Goal: Task Accomplishment & Management: Use online tool/utility

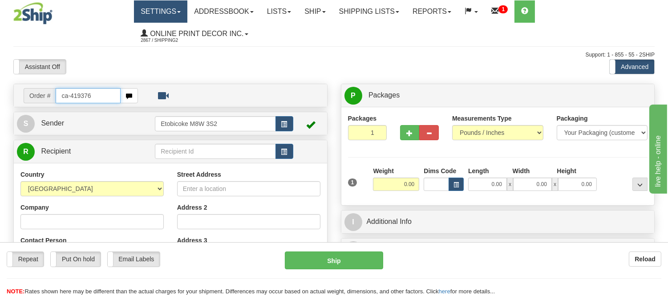
type input "ca-419376"
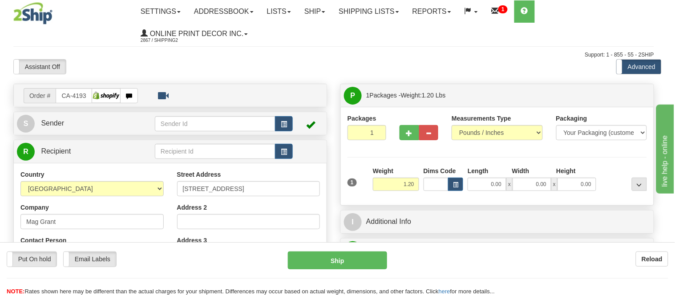
type input "KAMLOOPS"
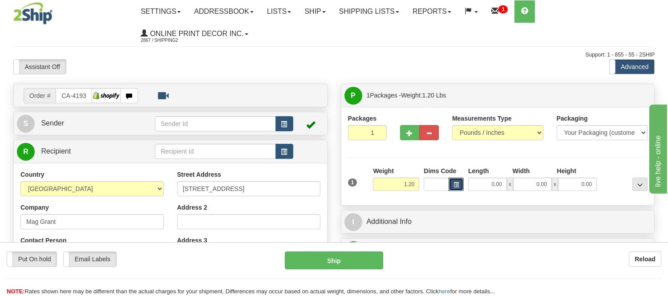
click at [454, 183] on span "button" at bounding box center [455, 184] width 5 height 5
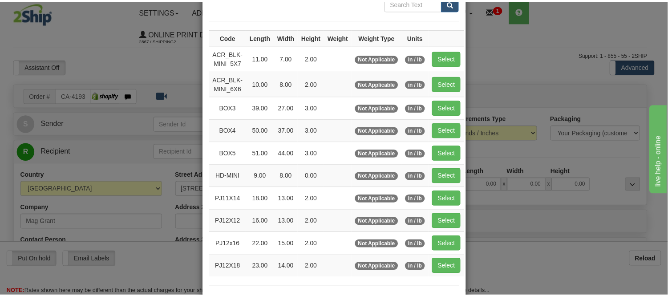
scroll to position [99, 0]
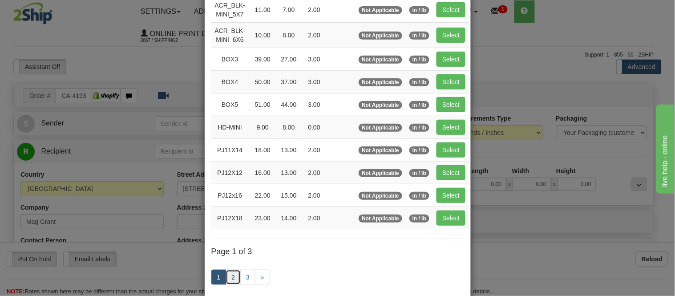
click at [232, 275] on link "2" at bounding box center [233, 277] width 15 height 15
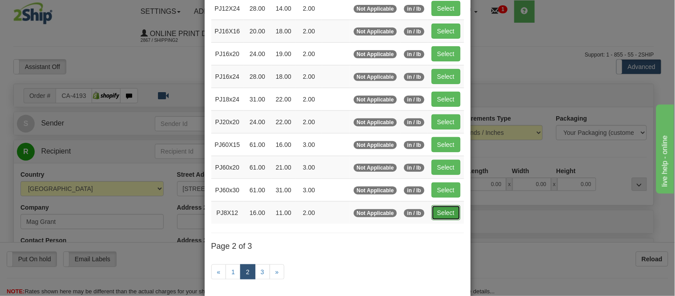
click at [443, 217] on button "Select" at bounding box center [446, 212] width 29 height 15
type input "PJ8X12"
type input "16.00"
type input "11.00"
type input "2.00"
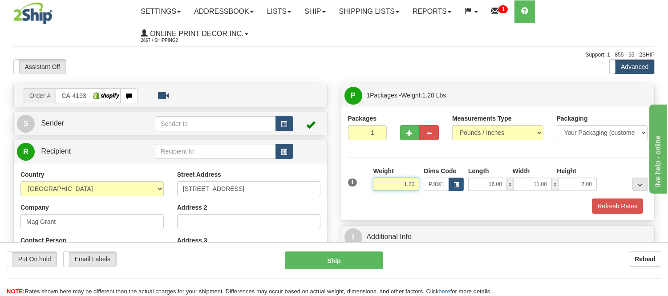
drag, startPoint x: 415, startPoint y: 186, endPoint x: 371, endPoint y: 188, distance: 44.1
click at [371, 188] on div "Weight 1.20" at bounding box center [396, 181] width 51 height 31
click button "Delete" at bounding box center [0, 0] width 0 height 0
type input "3.00"
click at [619, 209] on button "Refresh Rates" at bounding box center [617, 205] width 51 height 15
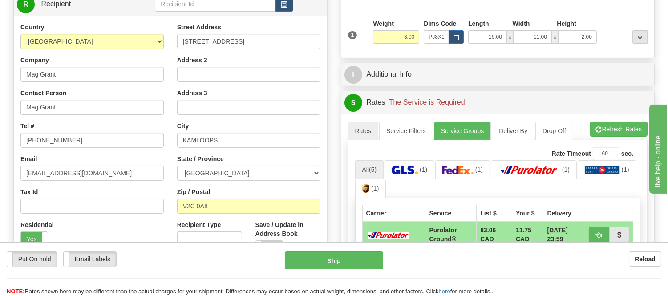
scroll to position [148, 0]
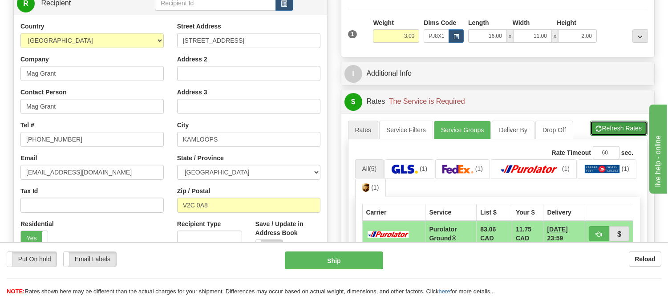
click at [621, 134] on button "Refresh Rates" at bounding box center [618, 128] width 57 height 15
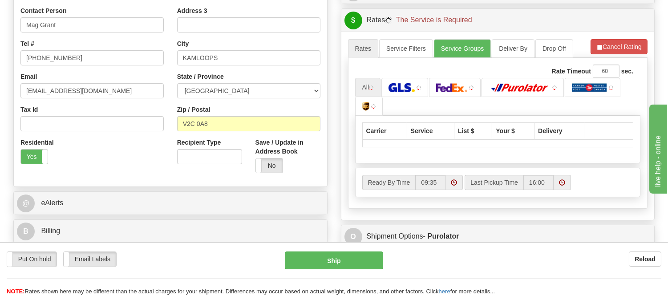
scroll to position [247, 0]
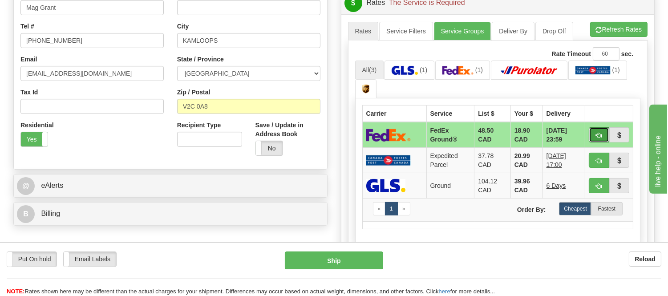
click at [594, 132] on button "button" at bounding box center [599, 134] width 20 height 15
type input "92"
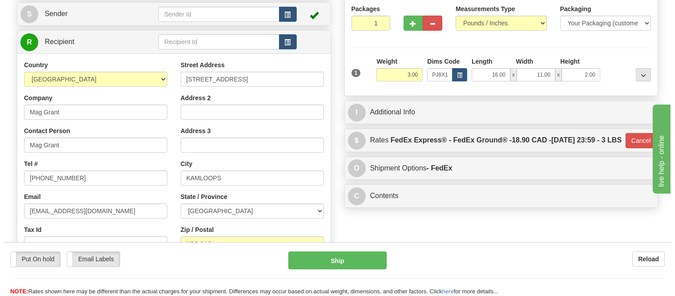
scroll to position [99, 0]
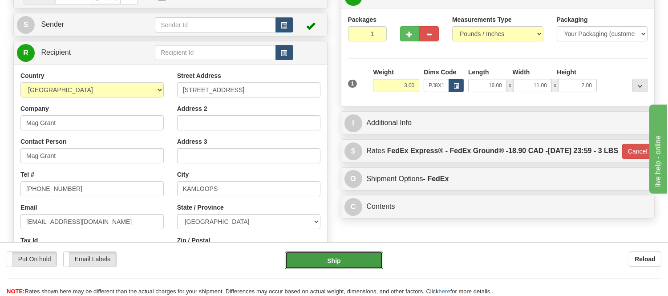
click at [368, 253] on button "Ship" at bounding box center [334, 260] width 98 height 18
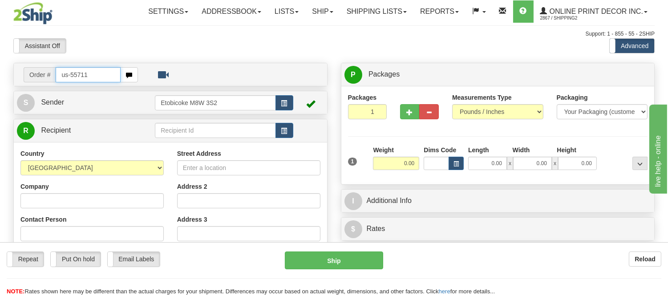
type input "us-55711"
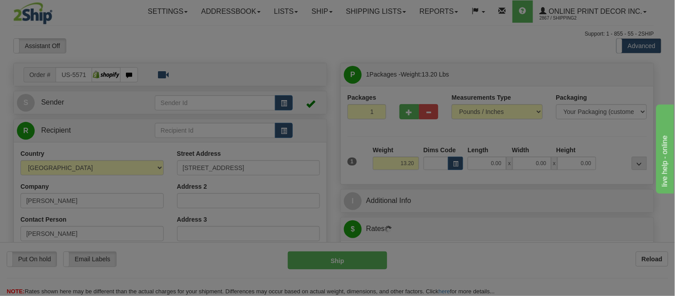
type input "WAYNESVILLE"
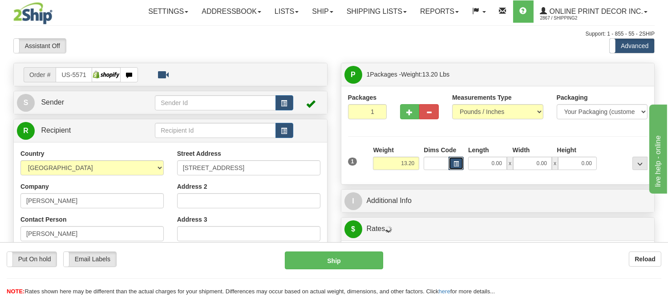
click at [456, 165] on span "button" at bounding box center [455, 164] width 5 height 5
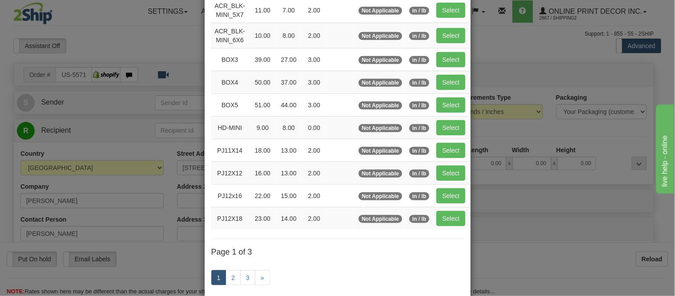
scroll to position [99, 0]
click at [235, 278] on link "2" at bounding box center [233, 277] width 15 height 15
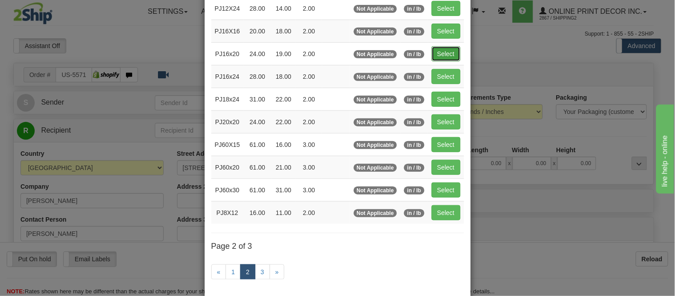
click at [448, 52] on button "Select" at bounding box center [446, 53] width 29 height 15
type input "PJ16x20"
type input "24.00"
type input "19.00"
type input "2.00"
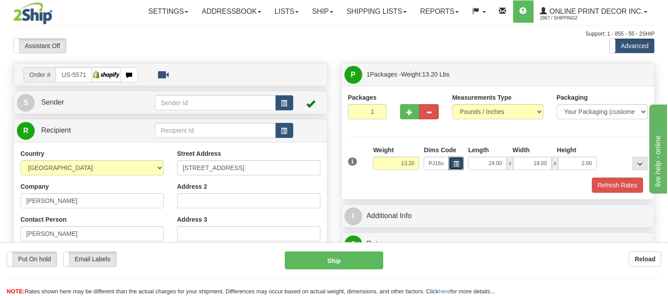
click at [451, 161] on button "button" at bounding box center [456, 163] width 15 height 13
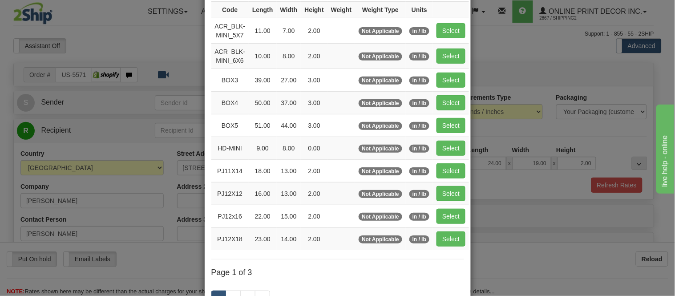
scroll to position [148, 0]
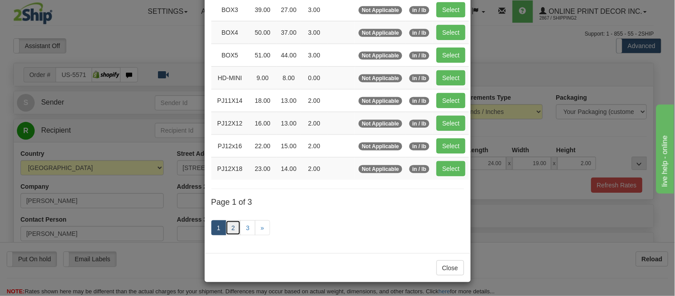
click at [231, 225] on link "2" at bounding box center [233, 227] width 15 height 15
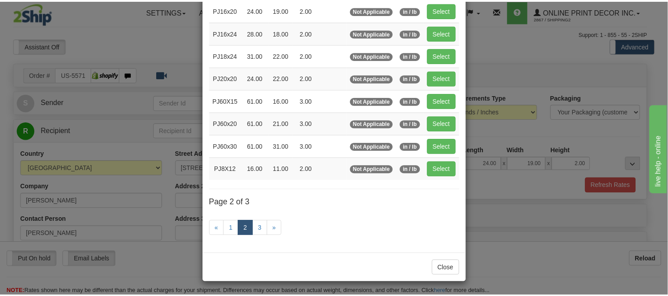
scroll to position [145, 0]
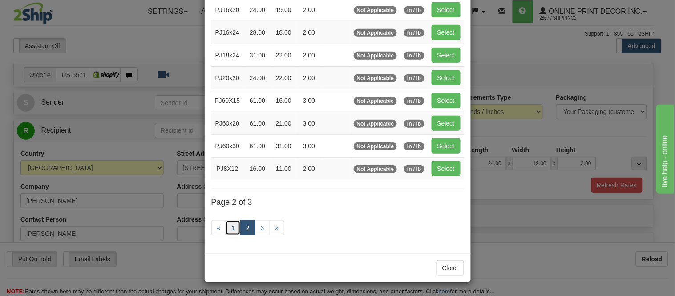
click at [231, 229] on link "1" at bounding box center [233, 227] width 15 height 15
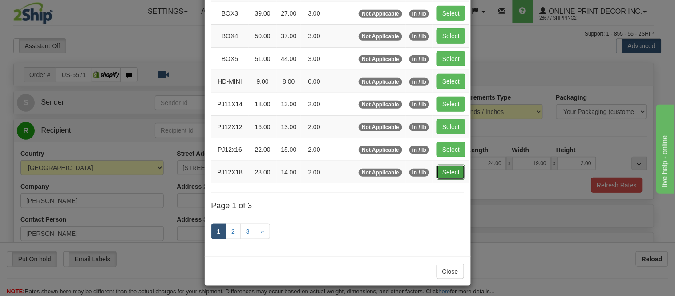
click at [439, 168] on button "Select" at bounding box center [451, 172] width 29 height 15
type input "PJ12X18"
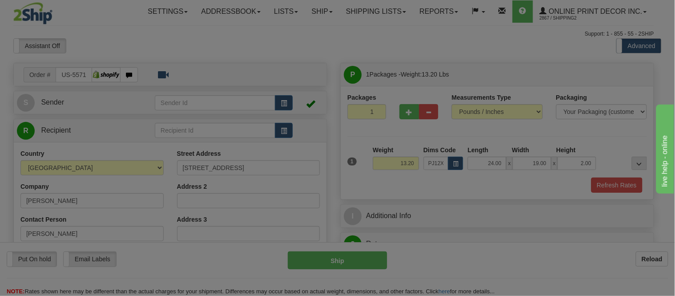
type input "23.00"
type input "14.00"
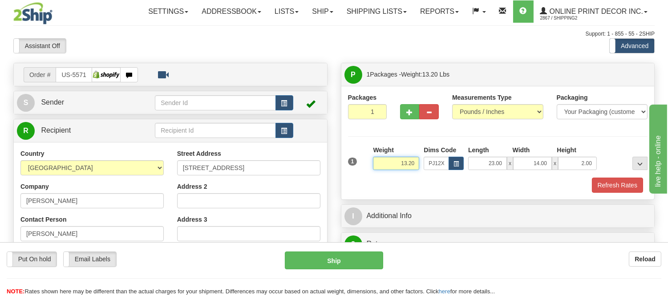
drag, startPoint x: 416, startPoint y: 163, endPoint x: 375, endPoint y: 163, distance: 40.5
click at [375, 163] on input "13.20" at bounding box center [396, 163] width 46 height 13
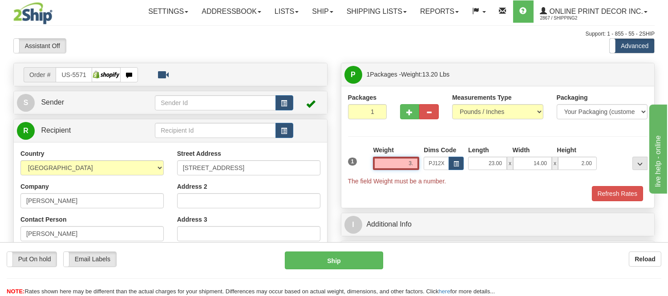
type input "3"
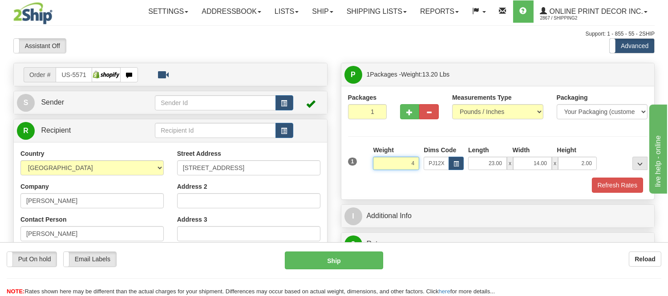
click button "Delete" at bounding box center [0, 0] width 0 height 0
type input "4.00"
drag, startPoint x: 594, startPoint y: 166, endPoint x: 548, endPoint y: 176, distance: 46.9
click at [548, 176] on div "1 Weight 4.00 Dims Code x x" at bounding box center [498, 162] width 304 height 32
click button "Delete" at bounding box center [0, 0] width 0 height 0
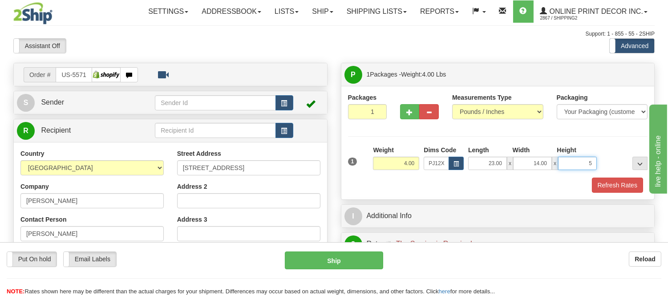
type input "5.00"
click at [619, 188] on button "Refresh Rates" at bounding box center [617, 185] width 51 height 15
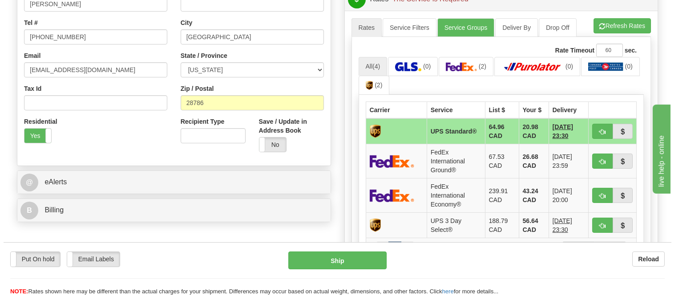
scroll to position [247, 0]
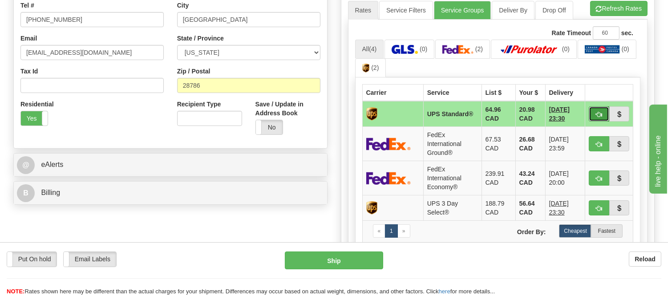
click at [598, 114] on span "button" at bounding box center [599, 115] width 6 height 6
type input "11"
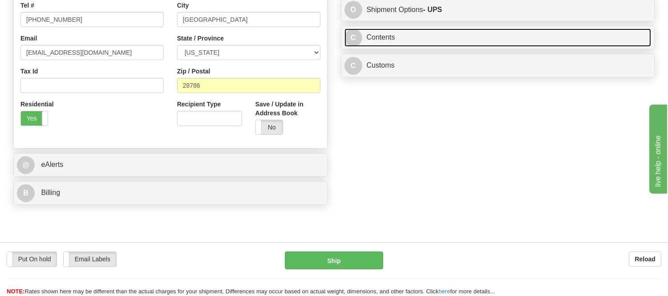
click at [497, 43] on link "C Contents" at bounding box center [497, 37] width 307 height 18
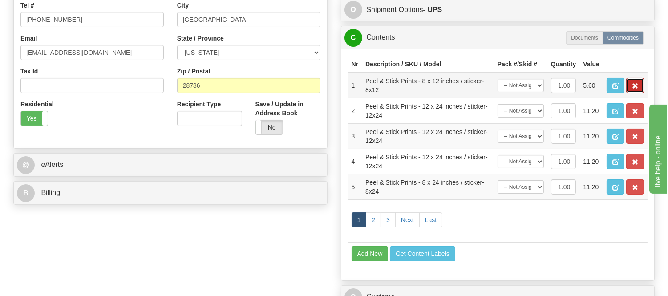
click at [642, 93] on button "button" at bounding box center [635, 85] width 18 height 15
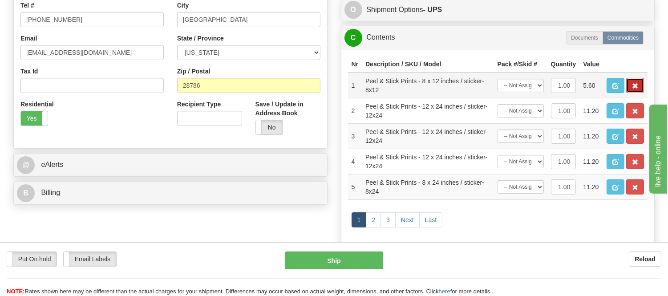
click at [642, 93] on button "button" at bounding box center [635, 85] width 18 height 15
click at [641, 93] on button "button" at bounding box center [635, 85] width 18 height 15
click at [630, 93] on button "button" at bounding box center [635, 85] width 18 height 15
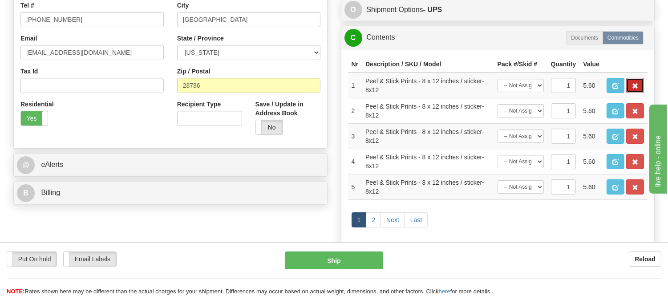
click at [630, 93] on button "button" at bounding box center [635, 85] width 18 height 15
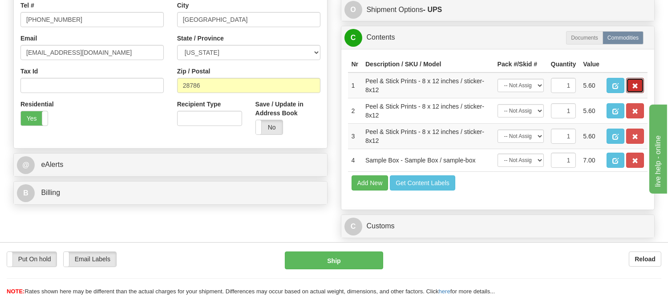
click at [630, 93] on button "button" at bounding box center [635, 85] width 18 height 15
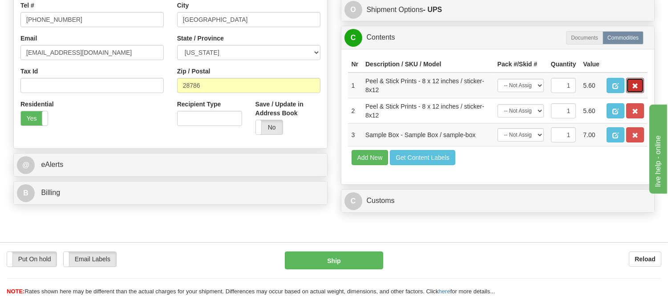
click at [630, 93] on button "button" at bounding box center [635, 85] width 18 height 15
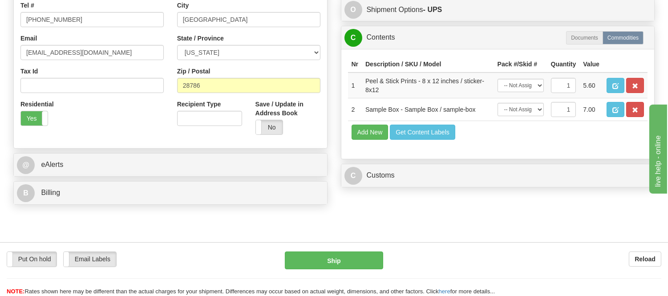
click at [630, 93] on button "button" at bounding box center [635, 85] width 18 height 15
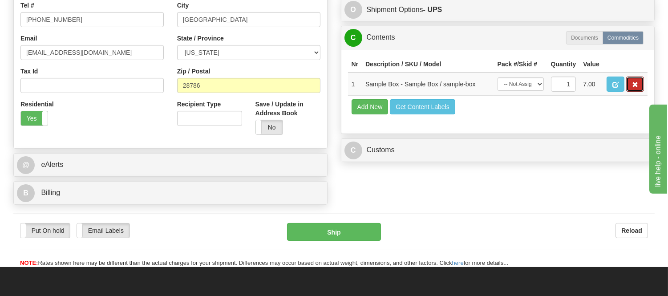
click at [630, 92] on button "button" at bounding box center [635, 84] width 18 height 15
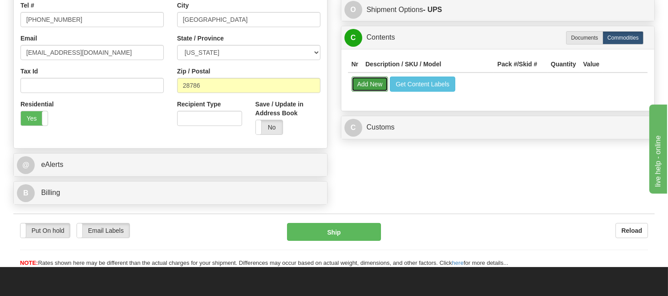
click at [370, 87] on button "Add New" at bounding box center [370, 84] width 37 height 15
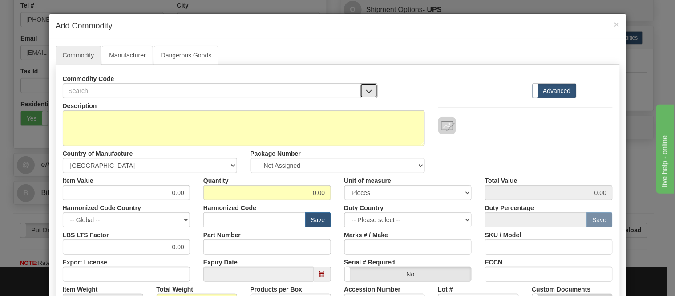
click at [366, 85] on button "button" at bounding box center [369, 90] width 18 height 15
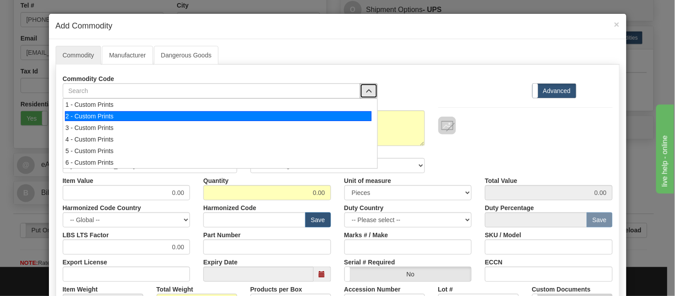
click at [352, 116] on div "2 - Custom Prints" at bounding box center [218, 116] width 307 height 10
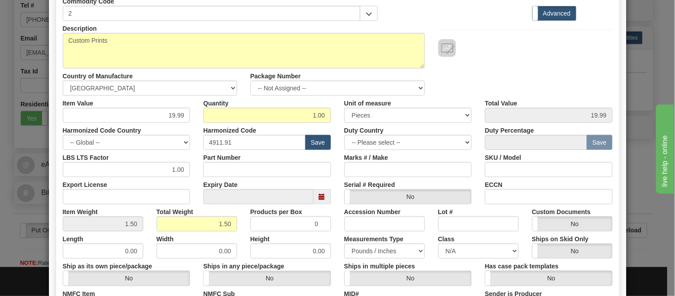
scroll to position [210, 0]
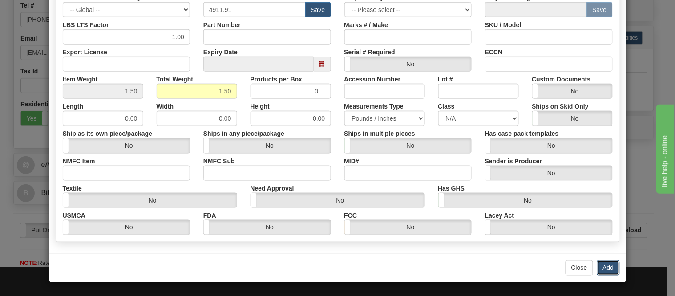
click at [606, 265] on button "Add" at bounding box center [608, 267] width 23 height 15
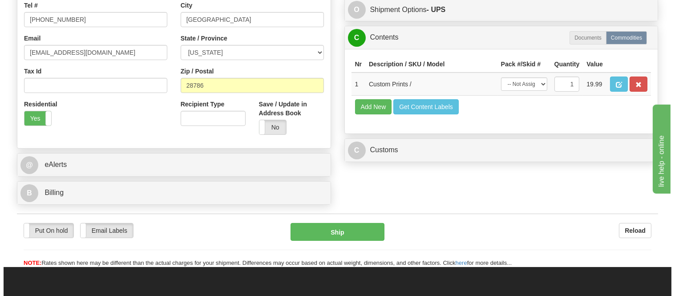
scroll to position [148, 0]
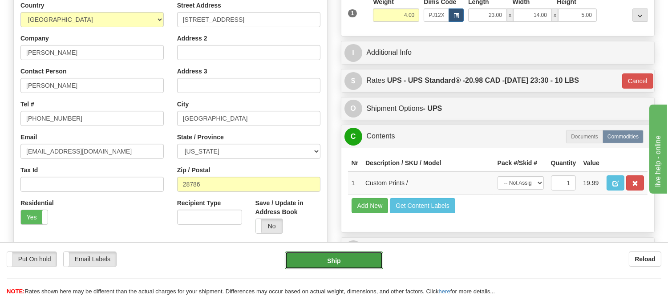
click at [373, 259] on button "Ship" at bounding box center [334, 260] width 98 height 18
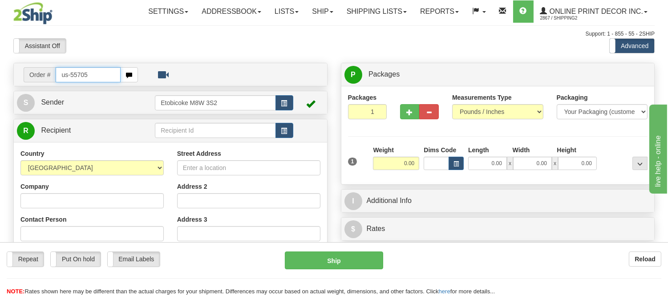
type input "us-55705"
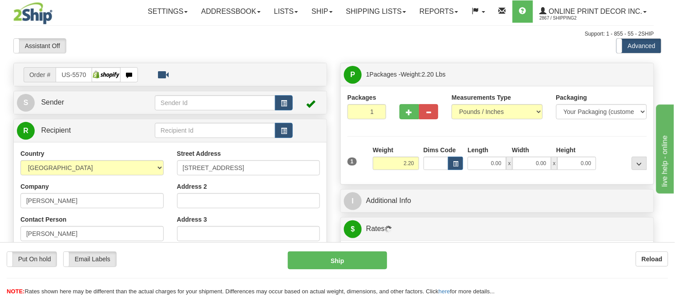
type input "[GEOGRAPHIC_DATA]"
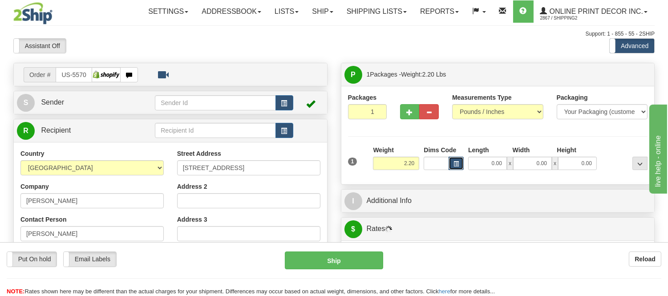
click at [451, 162] on button "button" at bounding box center [456, 163] width 15 height 13
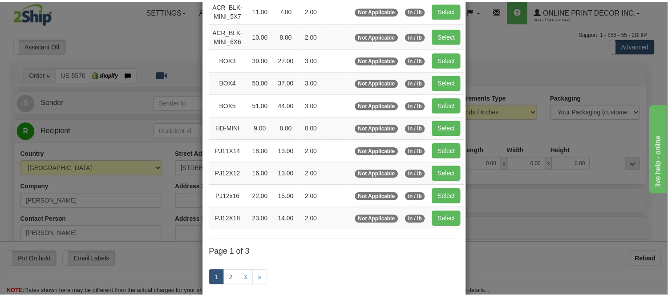
scroll to position [99, 0]
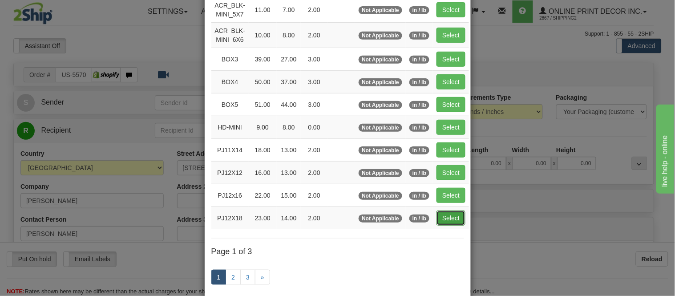
click at [448, 223] on button "Select" at bounding box center [451, 218] width 29 height 15
type input "PJ12X18"
type input "23.00"
type input "14.00"
type input "2.00"
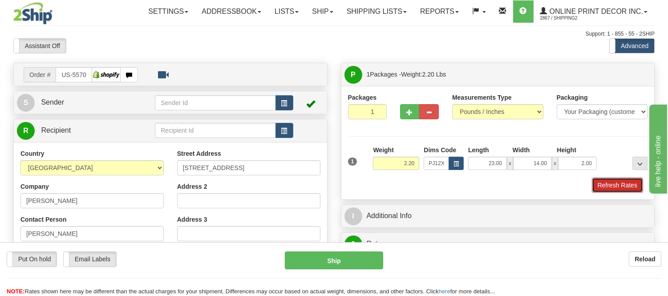
click at [624, 187] on button "Refresh Rates" at bounding box center [617, 185] width 51 height 15
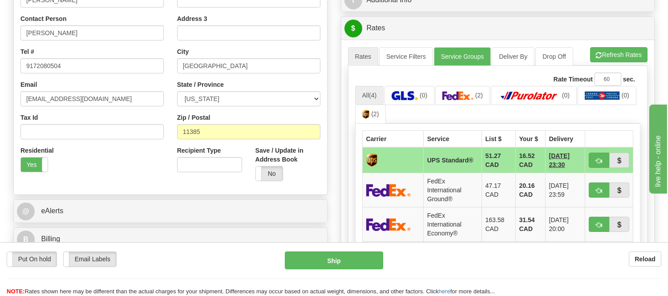
scroll to position [247, 0]
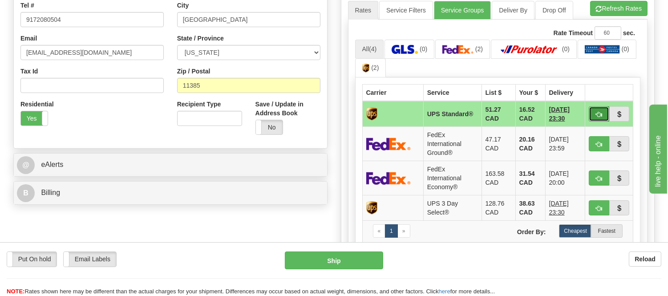
click at [593, 106] on button "button" at bounding box center [599, 113] width 20 height 15
type input "11"
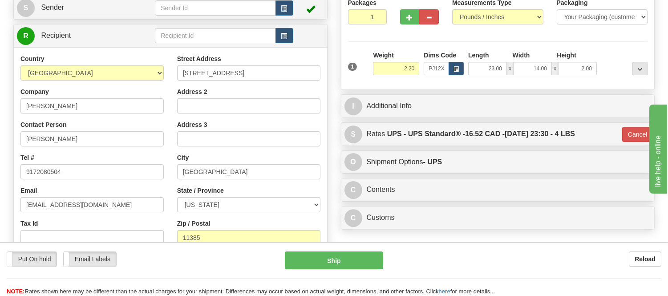
scroll to position [148, 0]
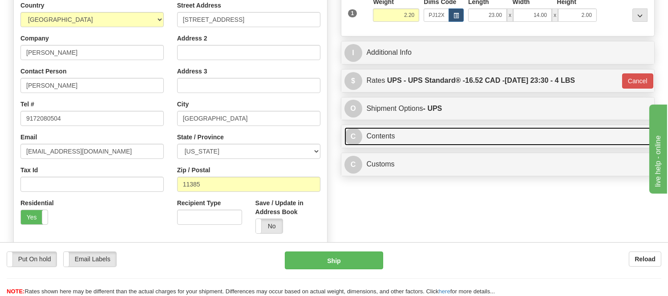
click at [468, 135] on link "C Contents" at bounding box center [497, 136] width 307 height 18
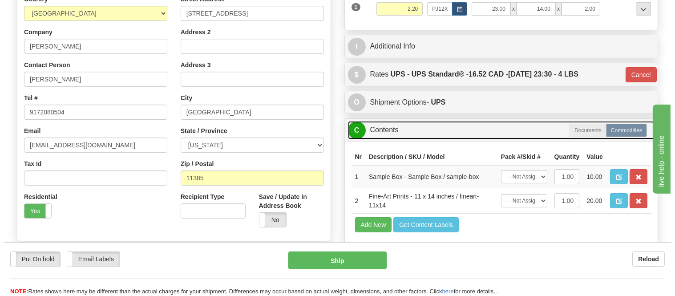
scroll to position [247, 0]
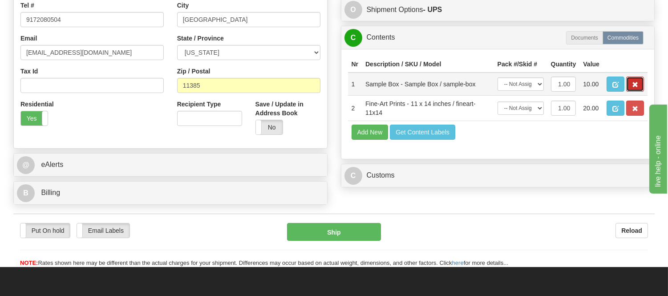
click at [635, 88] on span "button" at bounding box center [635, 85] width 6 height 6
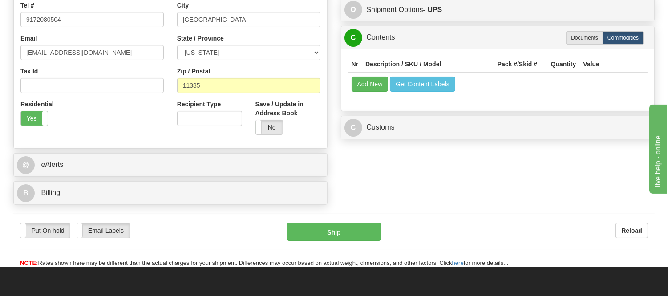
click at [367, 93] on td "Add New Get Content Labels" at bounding box center [498, 84] width 300 height 23
click at [367, 90] on button "Add New" at bounding box center [370, 84] width 37 height 15
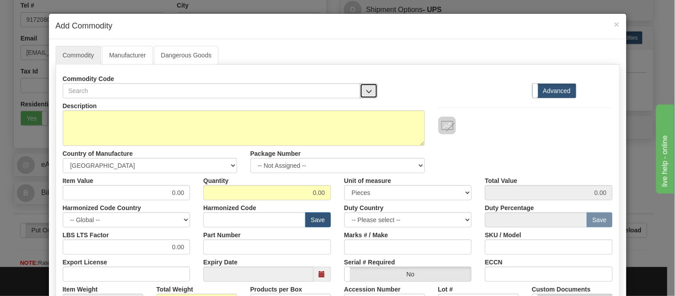
click at [366, 89] on span "button" at bounding box center [369, 92] width 6 height 6
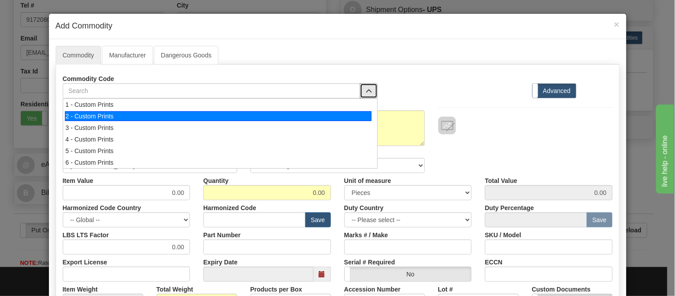
click at [365, 116] on div "2 - Custom Prints" at bounding box center [218, 116] width 307 height 10
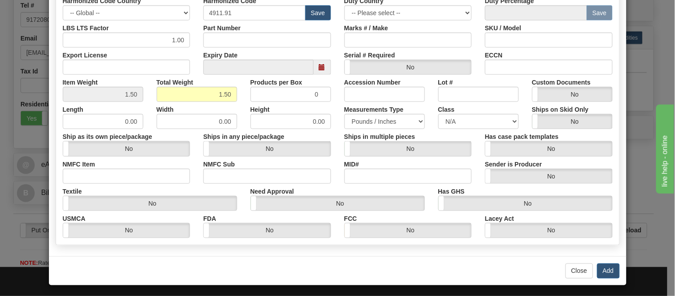
scroll to position [210, 0]
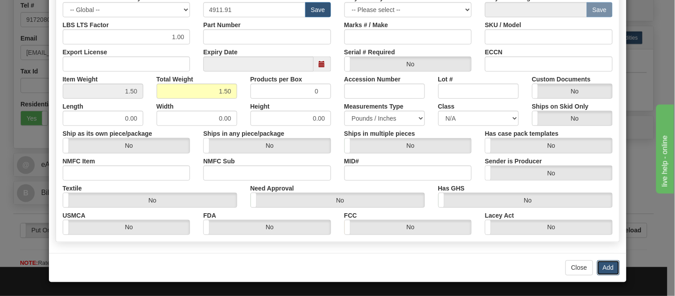
click at [601, 261] on button "Add" at bounding box center [608, 267] width 23 height 15
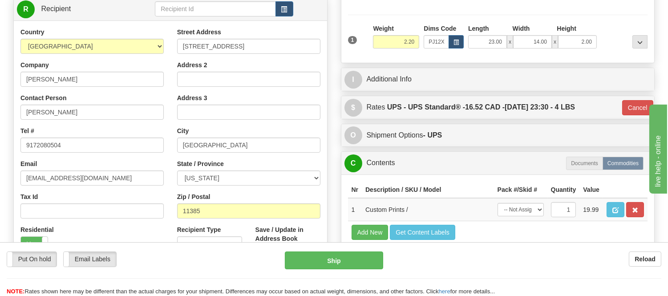
scroll to position [99, 0]
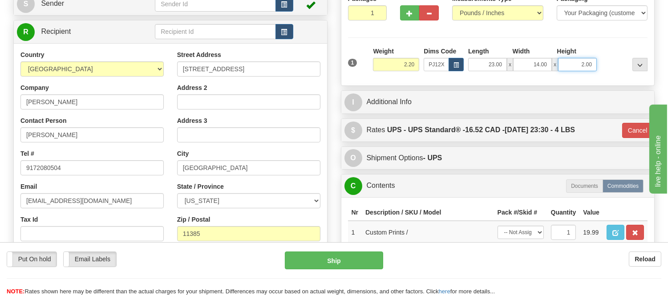
drag, startPoint x: 595, startPoint y: 65, endPoint x: 568, endPoint y: 73, distance: 27.8
click at [568, 73] on div "1 Weight 2.20 Dims Code x x" at bounding box center [498, 63] width 304 height 32
click button "Delete" at bounding box center [0, 0] width 0 height 0
type input "3.00"
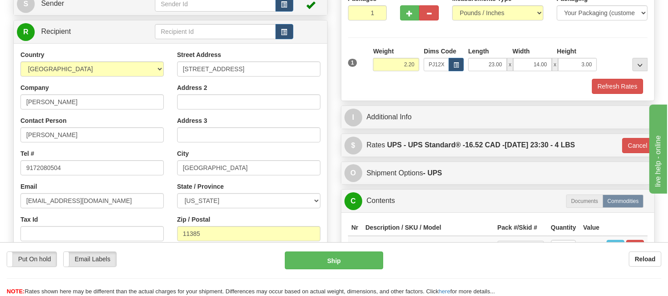
click at [624, 77] on div "1 Weight 2.20 Dims Code x x" at bounding box center [498, 63] width 304 height 32
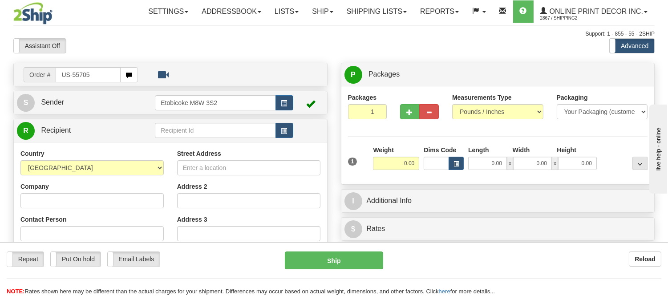
drag, startPoint x: 93, startPoint y: 71, endPoint x: 20, endPoint y: 77, distance: 73.6
click at [20, 77] on div "Order # US-55705" at bounding box center [81, 74] width 128 height 15
type input "us-55705"
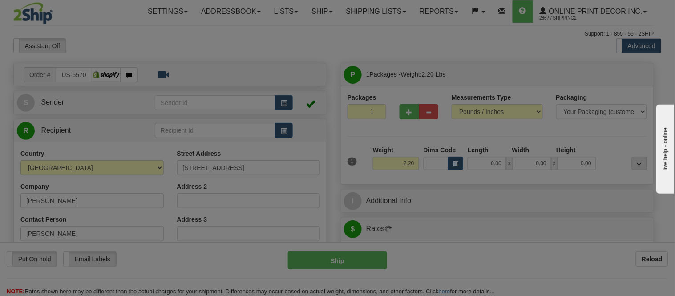
type input "RIDGEWOOD"
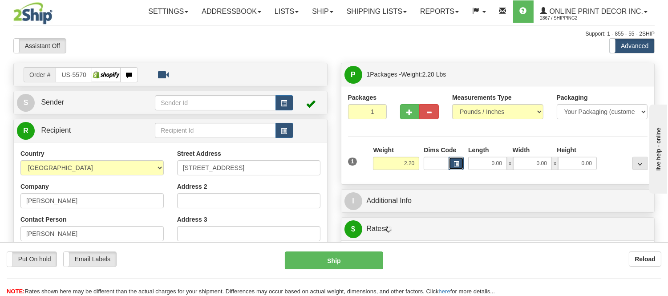
click at [458, 158] on button "button" at bounding box center [456, 163] width 15 height 13
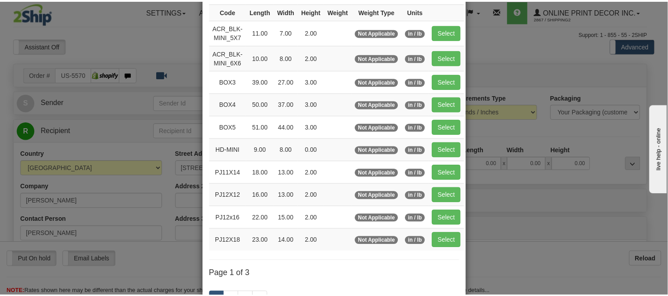
scroll to position [148, 0]
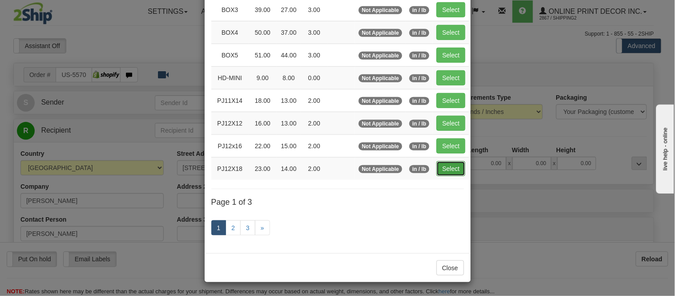
click at [450, 165] on button "Select" at bounding box center [451, 168] width 29 height 15
type input "PJ12X18"
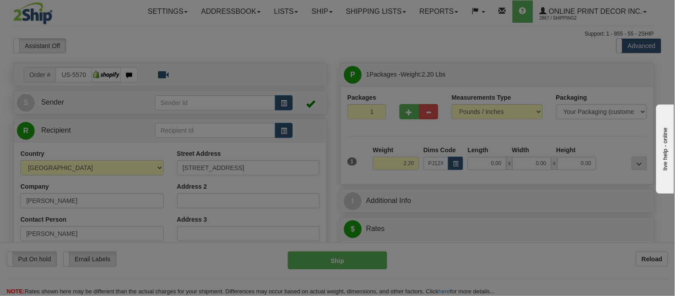
type input "23.00"
type input "14.00"
type input "2.00"
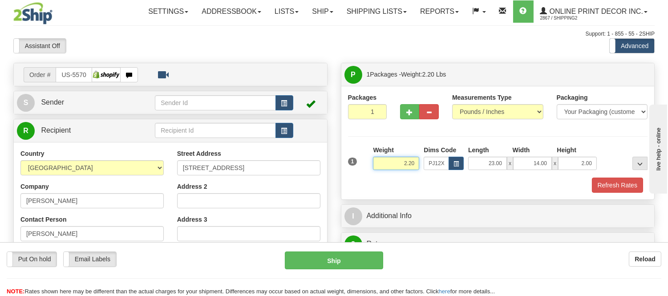
drag, startPoint x: 416, startPoint y: 161, endPoint x: 352, endPoint y: 175, distance: 65.2
click at [352, 175] on div "1 Weight 2.20 Dims Code x x" at bounding box center [498, 162] width 304 height 32
type input "3.98"
drag, startPoint x: 590, startPoint y: 166, endPoint x: 539, endPoint y: 169, distance: 50.4
click at [539, 169] on div "23.00 x 14.00 x 2.00" at bounding box center [532, 163] width 129 height 13
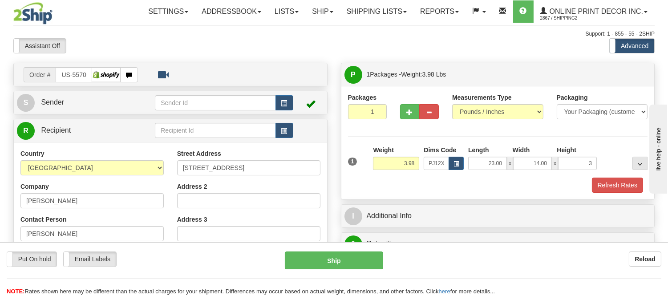
type input "3.00"
click at [607, 165] on div at bounding box center [624, 158] width 51 height 24
click at [612, 190] on button "Refresh Rates" at bounding box center [617, 185] width 51 height 15
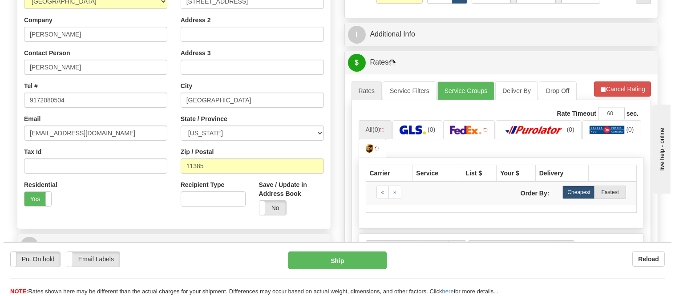
scroll to position [198, 0]
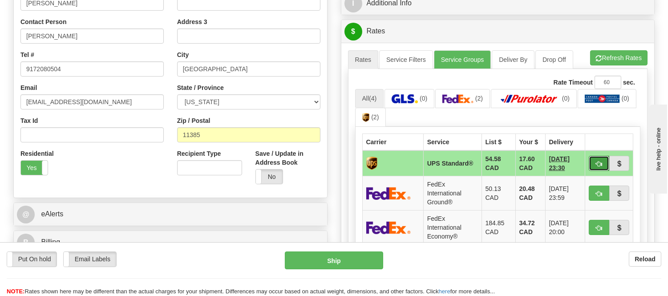
click at [600, 162] on span "button" at bounding box center [599, 164] width 6 height 6
type input "11"
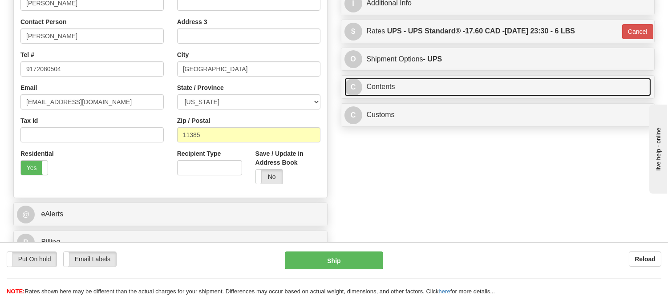
click at [521, 93] on link "C Contents" at bounding box center [497, 87] width 307 height 18
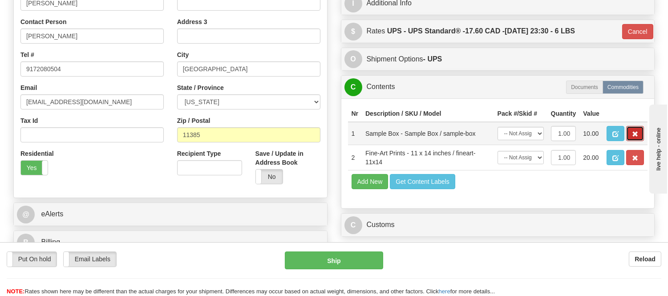
click at [636, 137] on span "button" at bounding box center [635, 134] width 6 height 6
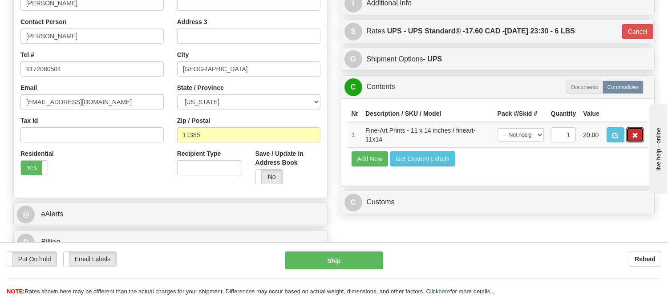
click at [636, 138] on span "button" at bounding box center [635, 136] width 6 height 6
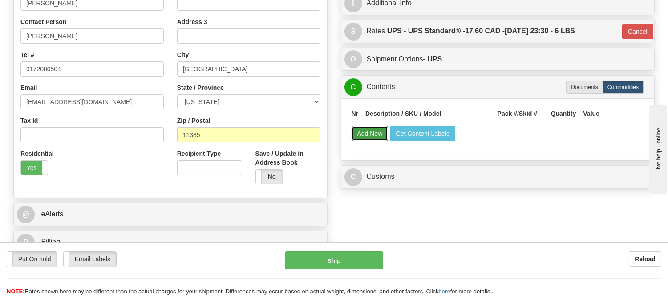
click at [383, 131] on button "Add New" at bounding box center [370, 133] width 37 height 15
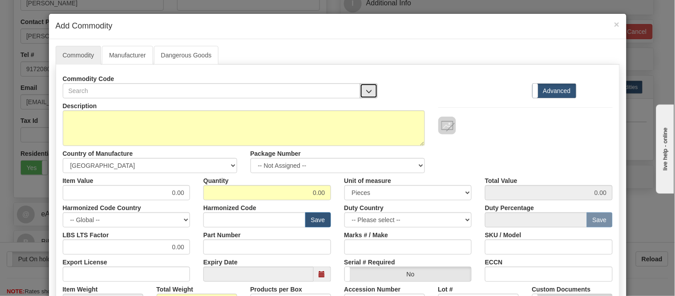
click at [360, 88] on button "button" at bounding box center [369, 90] width 18 height 15
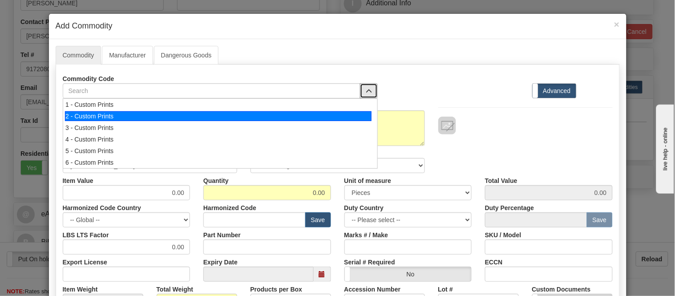
click at [367, 112] on div "2 - Custom Prints" at bounding box center [218, 116] width 307 height 10
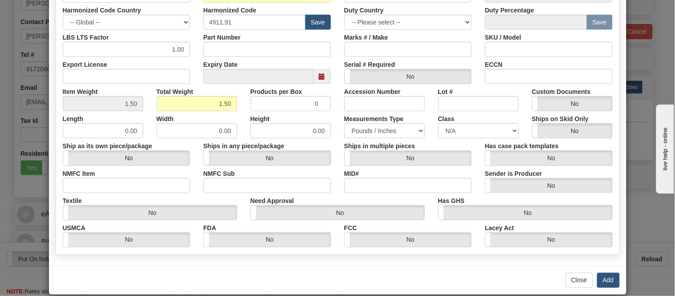
scroll to position [210, 0]
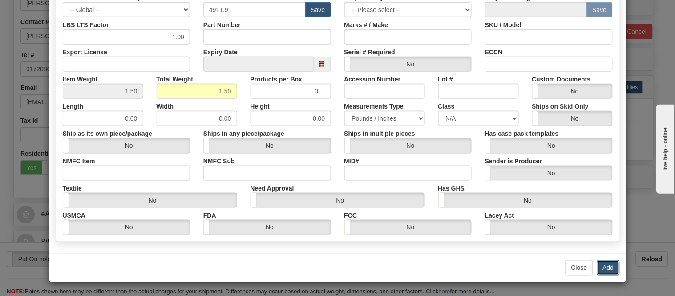
click at [605, 263] on button "Add" at bounding box center [608, 267] width 23 height 15
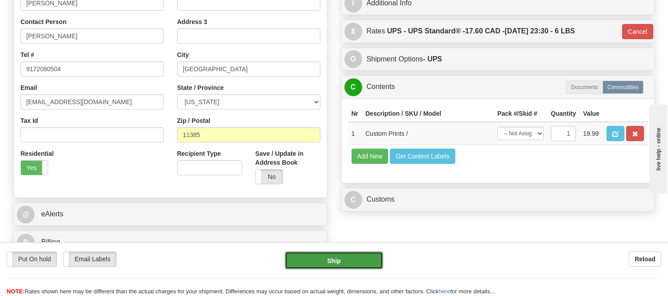
click at [347, 261] on button "Ship" at bounding box center [334, 260] width 98 height 18
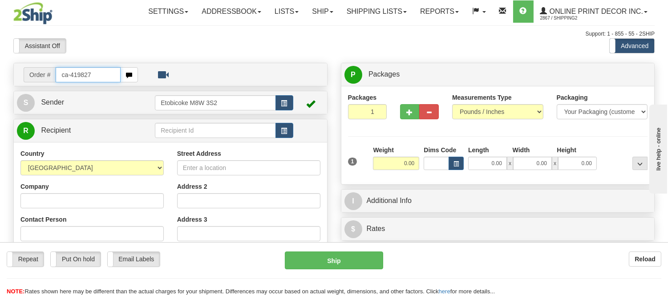
type input "ca-419827"
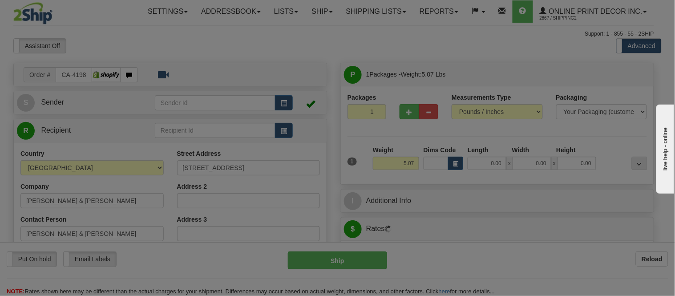
type input "[GEOGRAPHIC_DATA]"
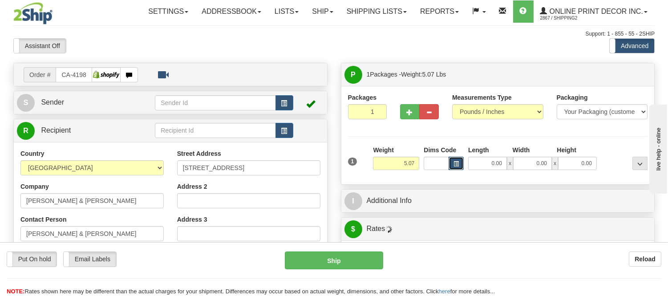
click at [454, 166] on span "button" at bounding box center [455, 164] width 5 height 5
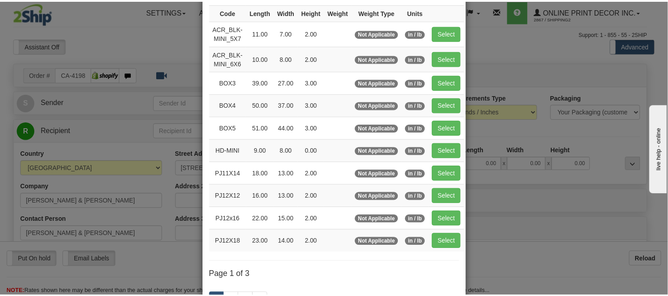
scroll to position [99, 0]
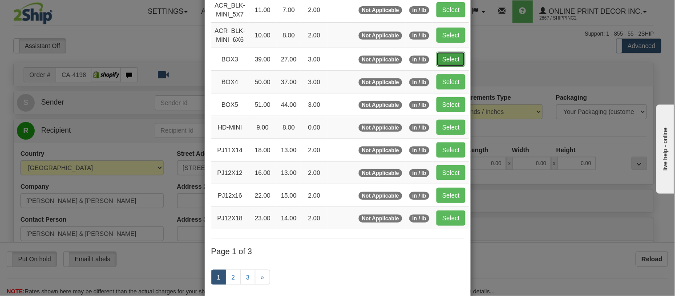
click at [443, 61] on button "Select" at bounding box center [451, 59] width 29 height 15
type input "BOX3"
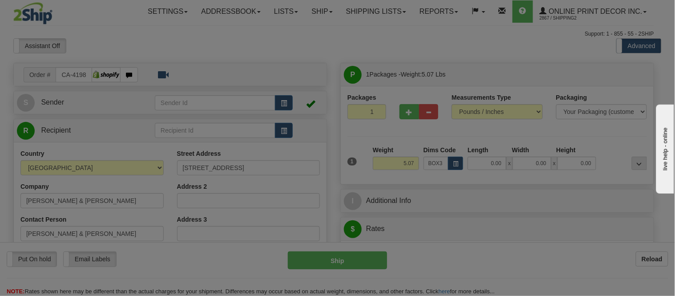
type input "39.00"
type input "27.00"
type input "3.00"
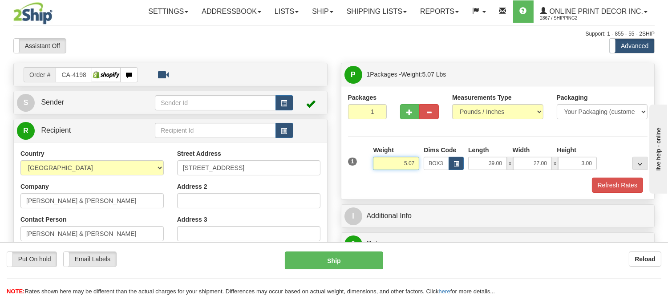
drag, startPoint x: 415, startPoint y: 163, endPoint x: 356, endPoint y: 149, distance: 60.0
click at [356, 149] on div "1 Weight 5.07 Dims Code BOX3" at bounding box center [498, 162] width 304 height 32
type input "11.98"
click at [624, 189] on button "Refresh Rates" at bounding box center [617, 185] width 51 height 15
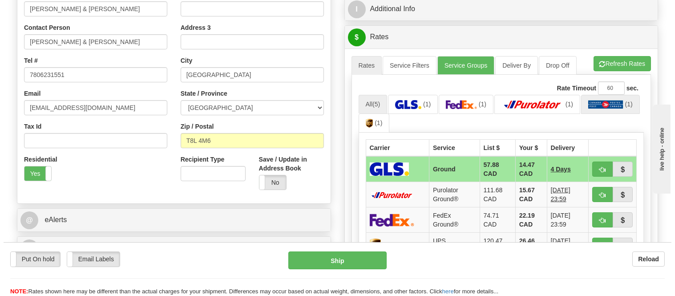
scroll to position [198, 0]
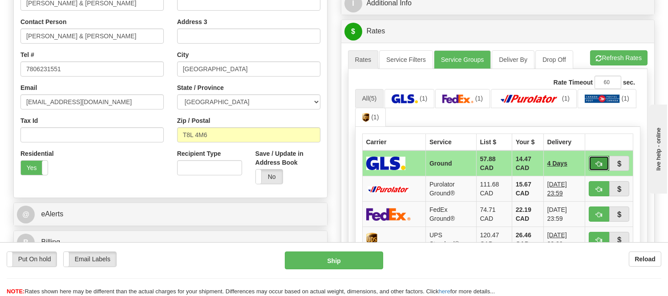
click at [600, 162] on span "button" at bounding box center [599, 164] width 6 height 6
type input "1"
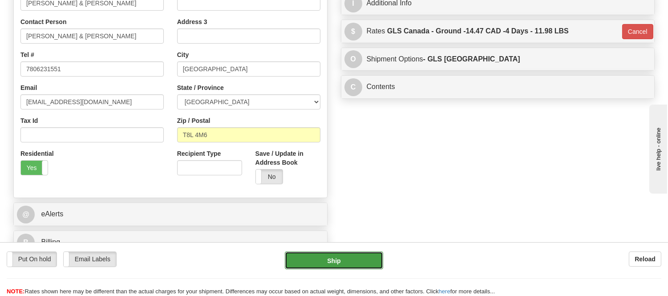
click at [308, 264] on button "Ship" at bounding box center [334, 260] width 98 height 18
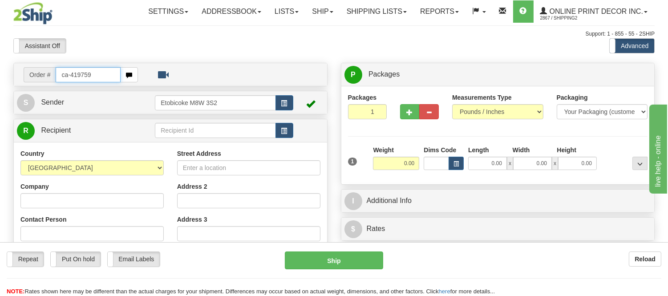
type input "ca-419759"
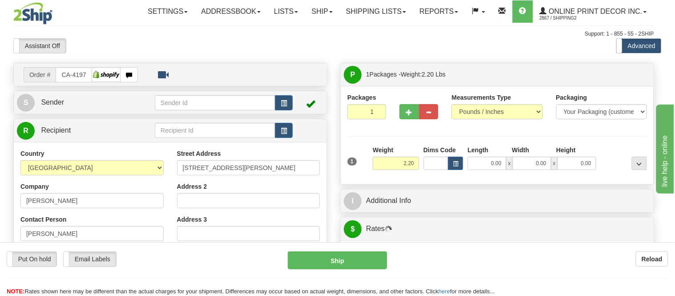
type input "[GEOGRAPHIC_DATA]"
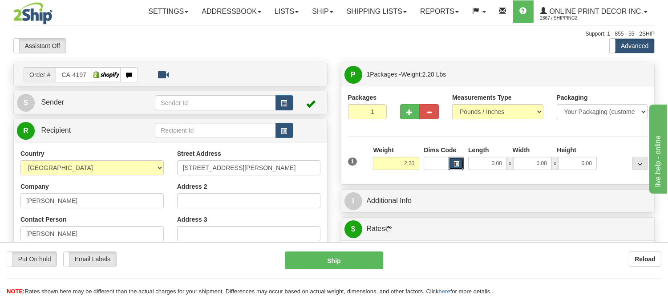
click at [459, 164] on button "button" at bounding box center [456, 163] width 15 height 13
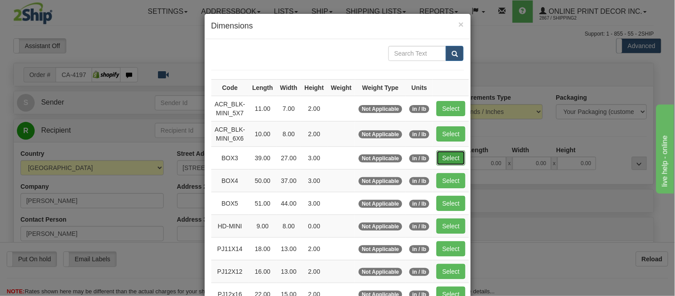
click at [438, 153] on button "Select" at bounding box center [451, 157] width 29 height 15
type input "BOX3"
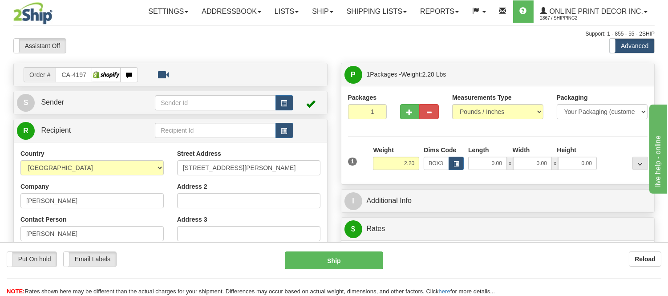
type input "39.00"
type input "27.00"
type input "3.00"
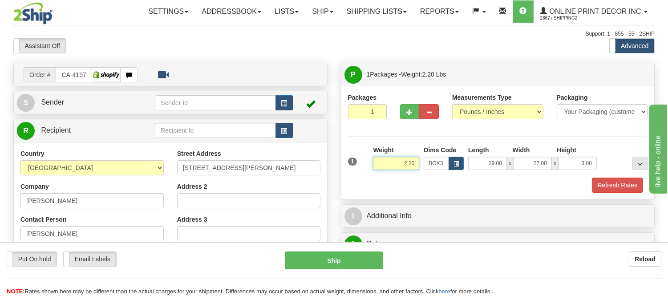
drag, startPoint x: 417, startPoint y: 162, endPoint x: 383, endPoint y: 156, distance: 34.4
click at [383, 156] on div "Weight 2.20" at bounding box center [396, 158] width 46 height 24
type input "7.98"
click at [629, 182] on button "Refresh Rates" at bounding box center [617, 185] width 51 height 15
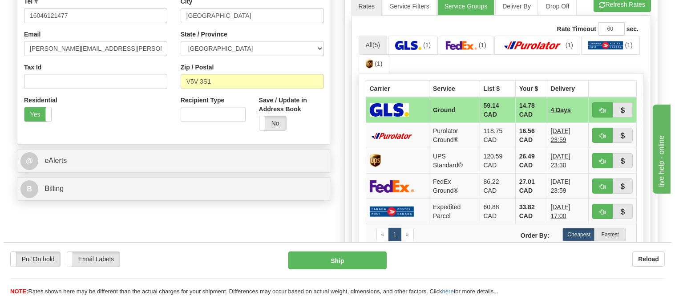
scroll to position [258, 0]
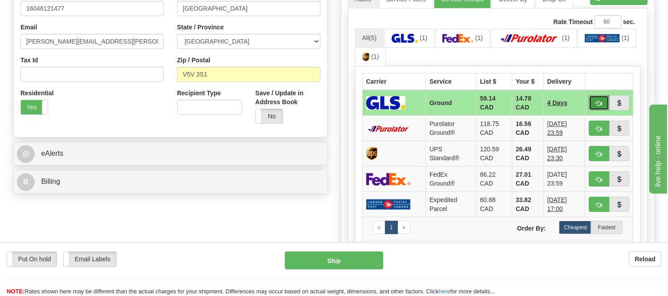
click at [601, 104] on span "button" at bounding box center [599, 104] width 6 height 6
type input "1"
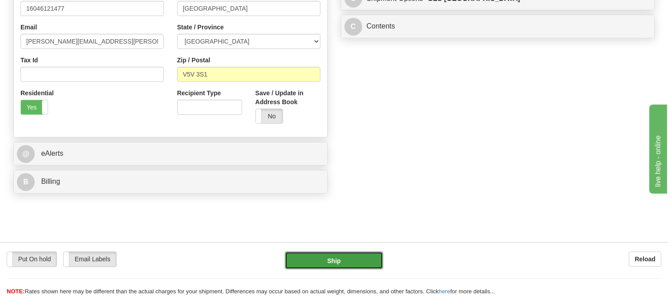
click at [343, 268] on button "Ship" at bounding box center [334, 260] width 98 height 18
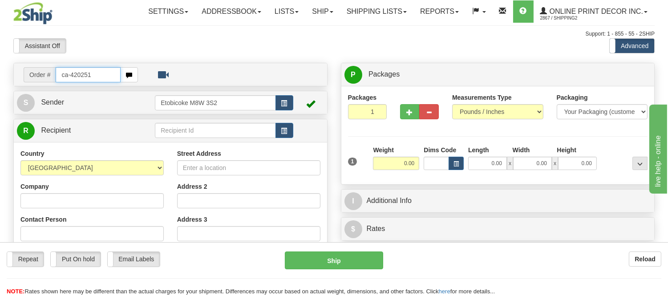
type input "ca-420251"
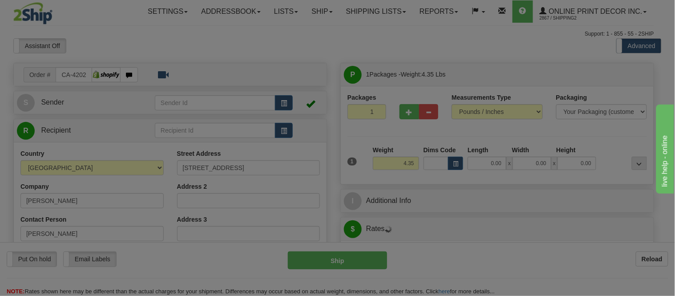
type input "ORO-MEDONTE"
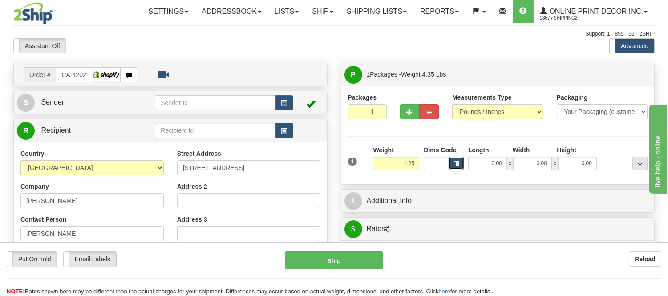
click at [458, 170] on button "button" at bounding box center [456, 163] width 15 height 13
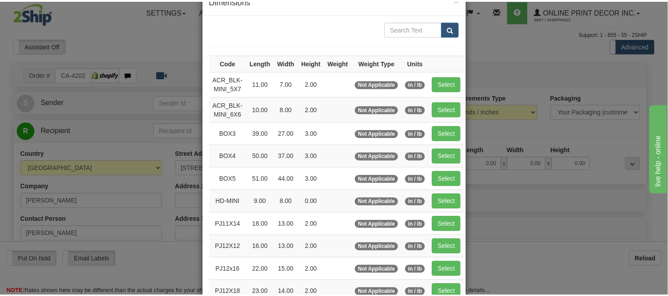
scroll to position [49, 0]
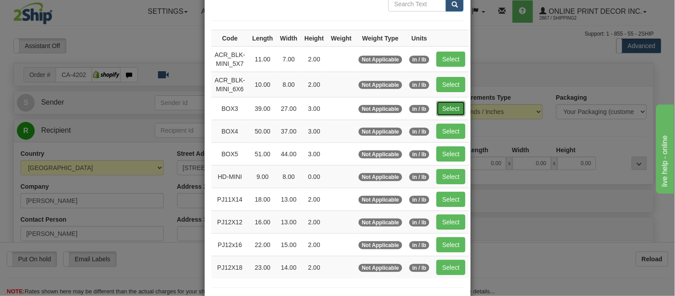
click at [448, 110] on button "Select" at bounding box center [451, 108] width 29 height 15
type input "BOX3"
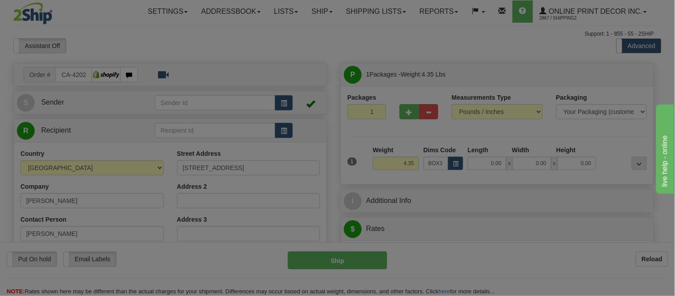
type input "39.00"
type input "27.00"
type input "3.00"
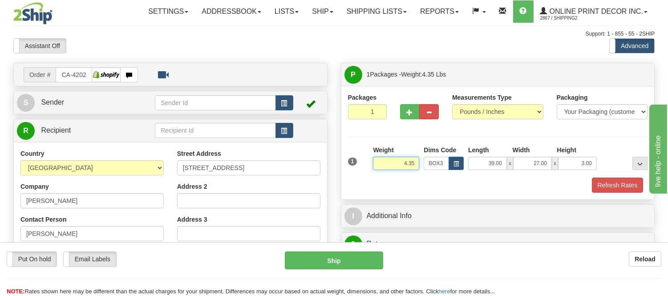
drag, startPoint x: 416, startPoint y: 162, endPoint x: 359, endPoint y: 177, distance: 58.3
click at [359, 177] on div "1 Weight 4.35 Dims Code BOX3" at bounding box center [498, 162] width 304 height 32
type input "9.98"
click at [625, 188] on button "Refresh Rates" at bounding box center [617, 185] width 51 height 15
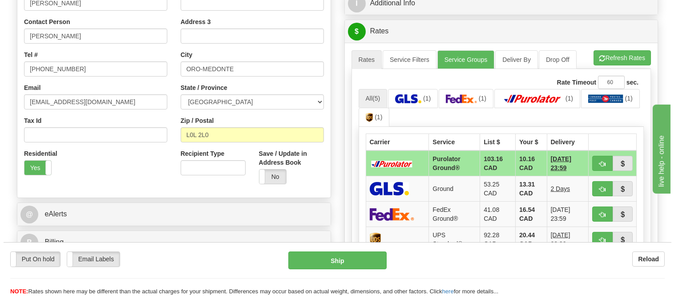
scroll to position [247, 0]
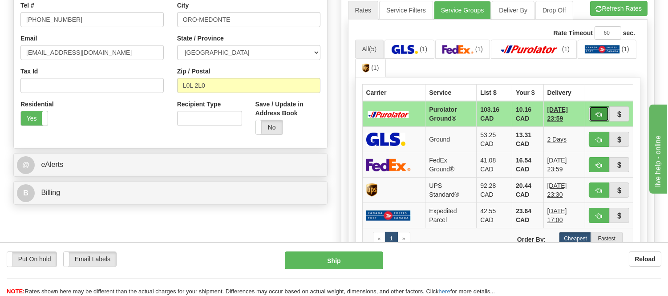
click at [596, 116] on span "button" at bounding box center [599, 115] width 6 height 6
type input "260"
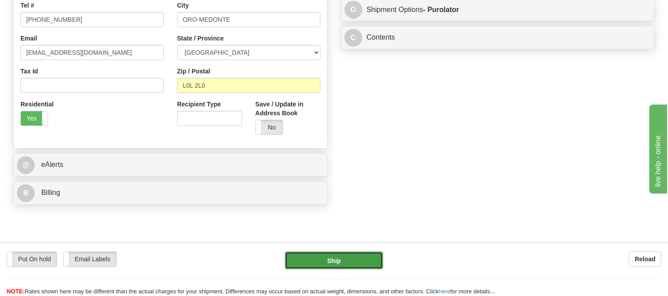
click at [332, 261] on button "Ship" at bounding box center [334, 260] width 98 height 18
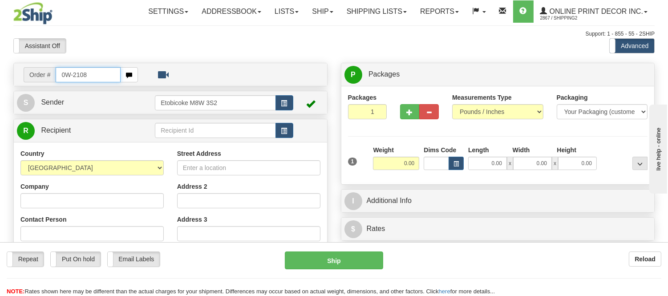
type input "0W-2108"
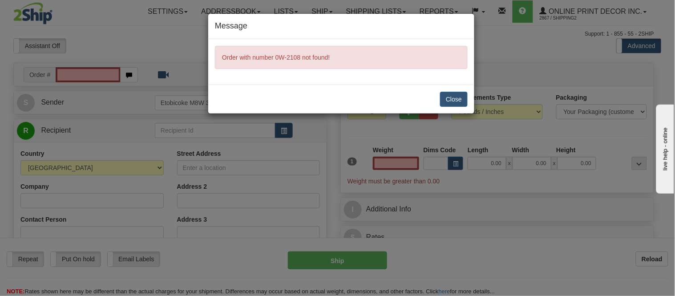
type input "0.00"
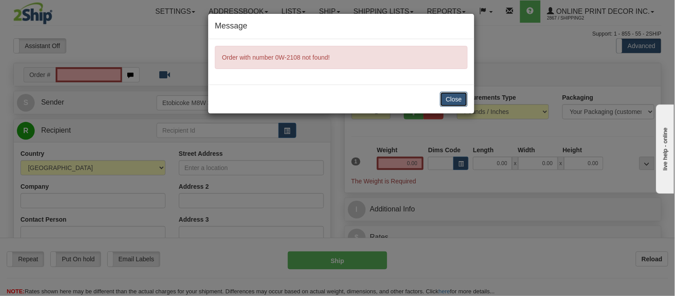
click at [462, 98] on button "Close" at bounding box center [454, 99] width 28 height 15
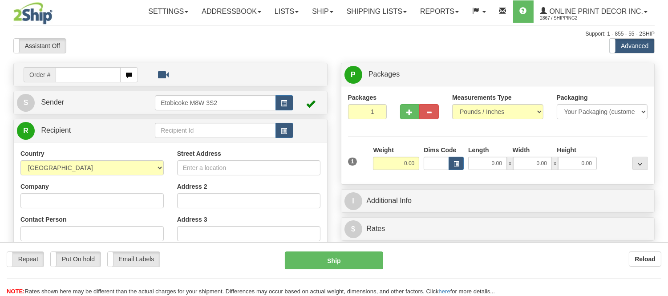
click at [87, 69] on div "Toggle navigation Settings Shipping Preferences Fields Preferences New" at bounding box center [334, 251] width 668 height 502
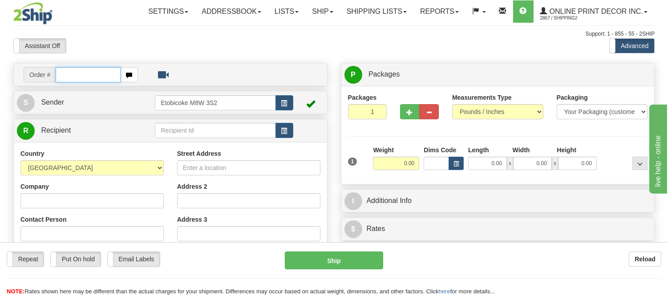
drag, startPoint x: 91, startPoint y: 72, endPoint x: 96, endPoint y: 73, distance: 4.8
click at [91, 72] on input "text" at bounding box center [88, 74] width 65 height 15
type input "OW-2108"
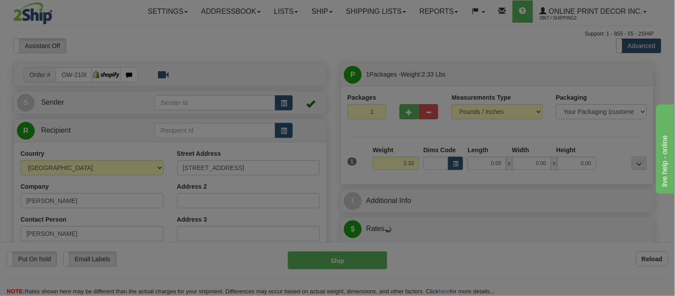
type input "SADDLE RIVER"
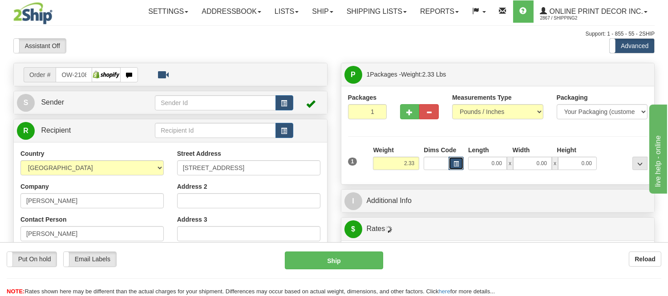
click at [457, 162] on span "button" at bounding box center [455, 164] width 5 height 5
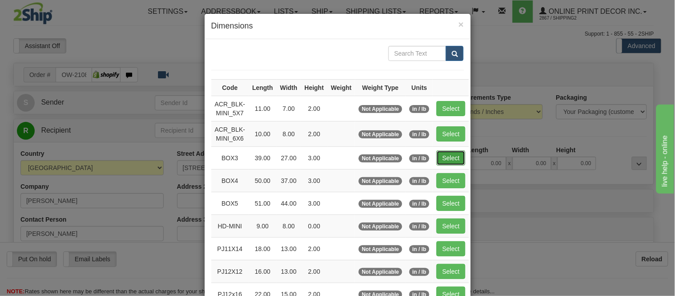
click at [451, 152] on button "Select" at bounding box center [451, 157] width 29 height 15
type input "BOX3"
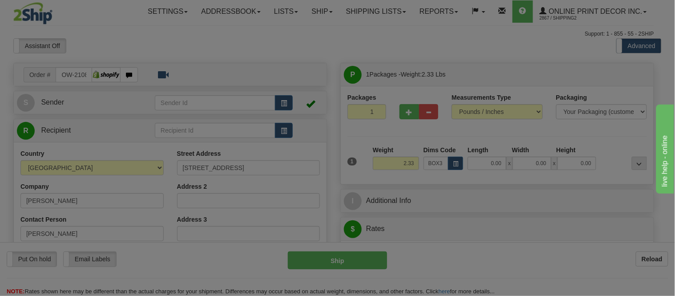
type input "39.00"
type input "27.00"
type input "3.00"
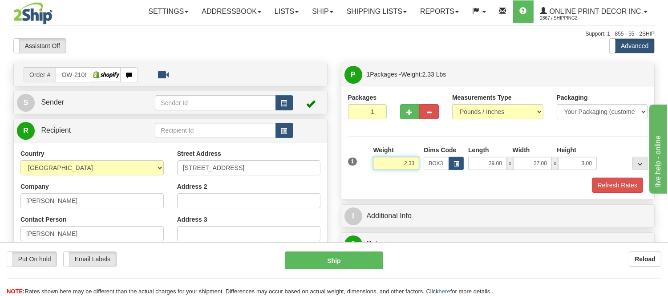
drag, startPoint x: 416, startPoint y: 162, endPoint x: 351, endPoint y: 172, distance: 65.7
click at [351, 172] on div "1 Weight 2.33 Dims Code BOX3" at bounding box center [498, 162] width 304 height 32
type input "11.98"
click at [407, 109] on span "button" at bounding box center [410, 112] width 6 height 6
radio input "true"
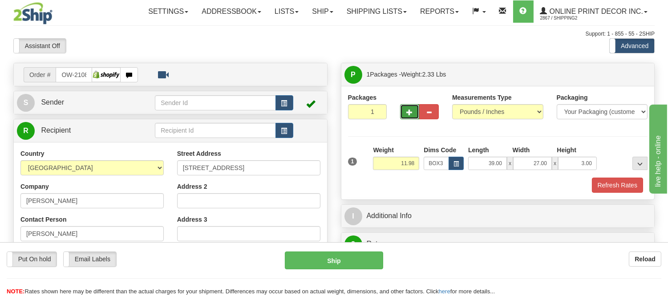
type input "2"
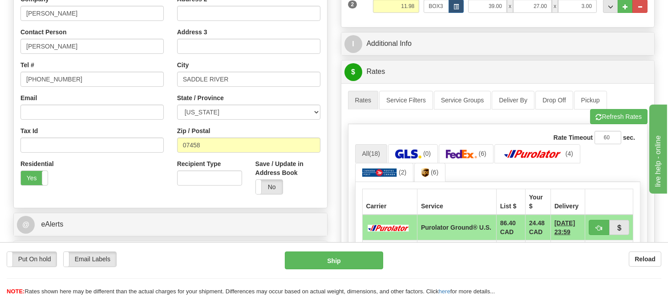
scroll to position [198, 0]
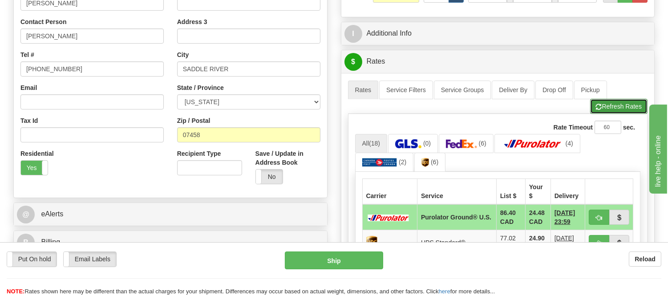
click at [603, 107] on button "Refresh Rates" at bounding box center [618, 106] width 57 height 15
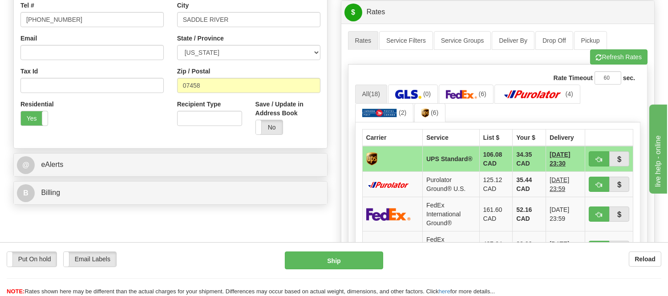
scroll to position [296, 0]
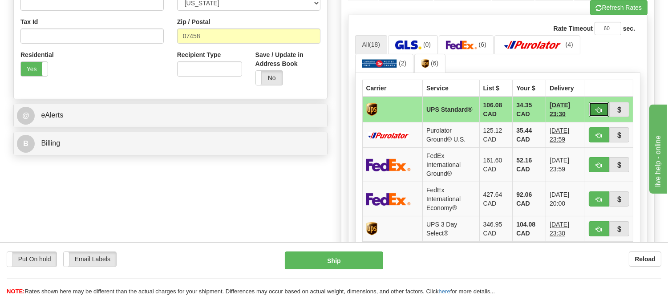
click at [596, 109] on span "button" at bounding box center [599, 110] width 6 height 6
type input "11"
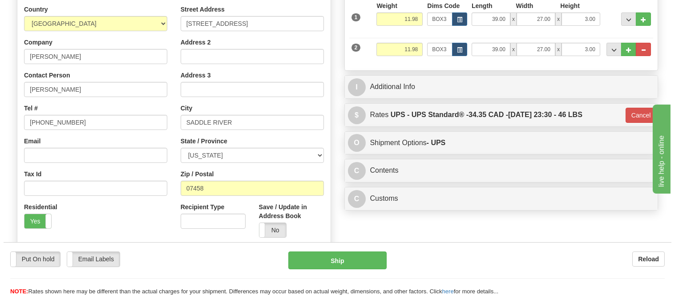
scroll to position [148, 0]
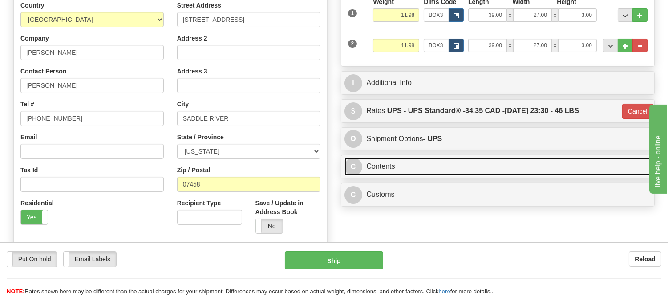
click at [442, 170] on link "C Contents" at bounding box center [497, 167] width 307 height 18
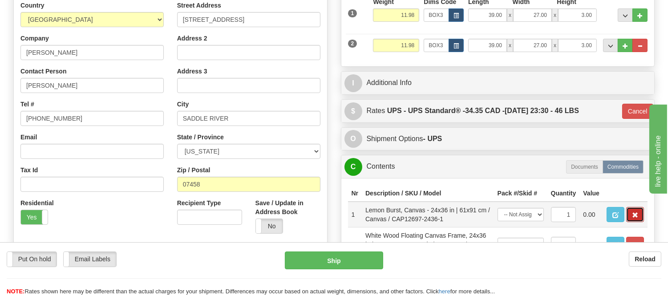
click at [629, 222] on button "button" at bounding box center [635, 214] width 18 height 15
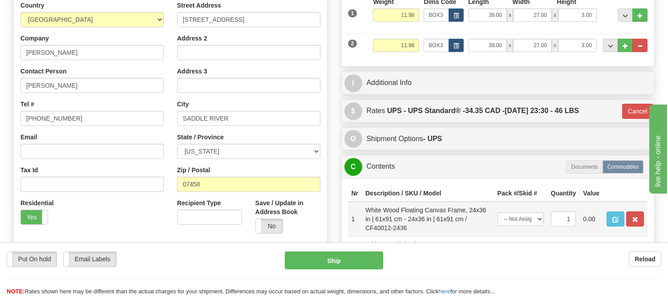
click at [634, 236] on td at bounding box center [625, 219] width 45 height 35
click at [637, 223] on span "button" at bounding box center [635, 220] width 6 height 6
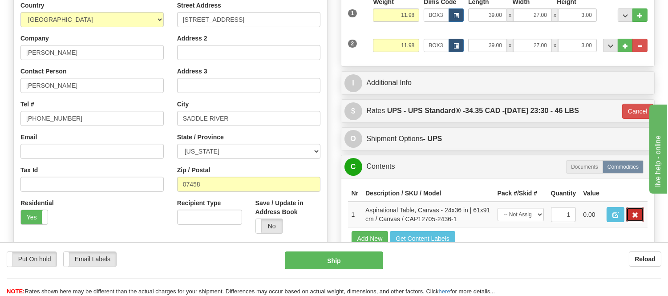
click at [637, 218] on span "button" at bounding box center [635, 215] width 6 height 6
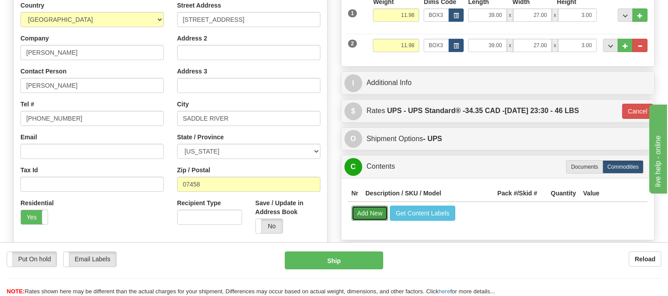
click at [380, 212] on button "Add New" at bounding box center [370, 213] width 37 height 15
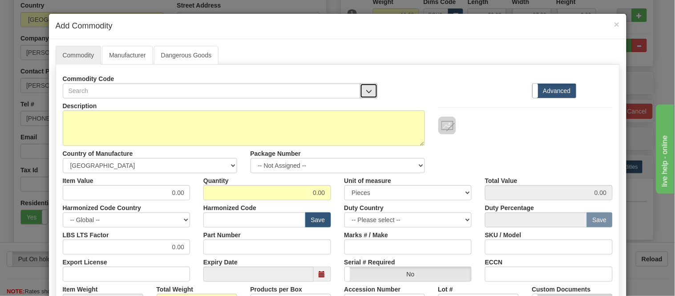
click at [367, 92] on span "button" at bounding box center [369, 92] width 6 height 6
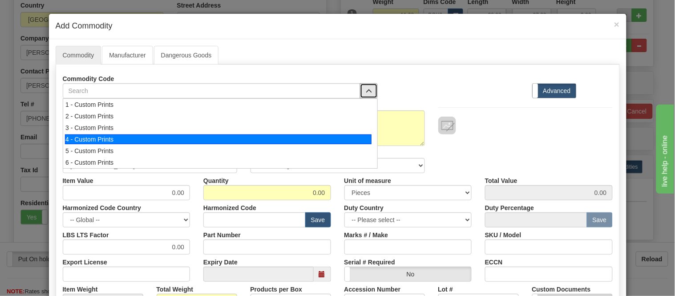
click at [357, 134] on div "4 - Custom Prints" at bounding box center [218, 139] width 307 height 10
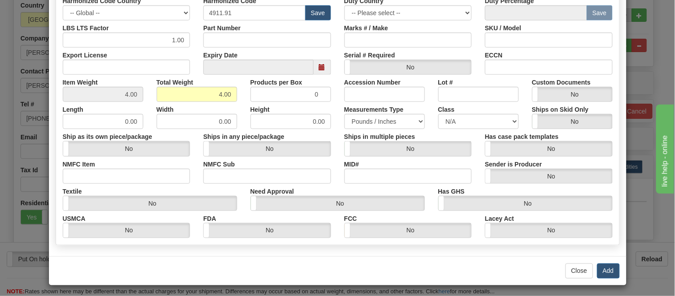
scroll to position [210, 0]
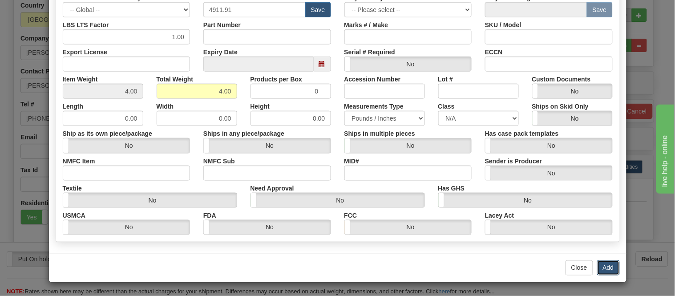
click at [607, 267] on button "Add" at bounding box center [608, 267] width 23 height 15
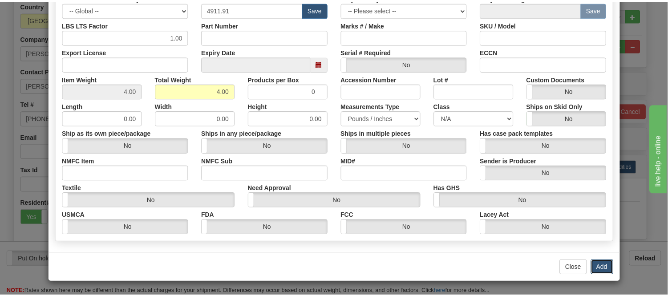
scroll to position [0, 0]
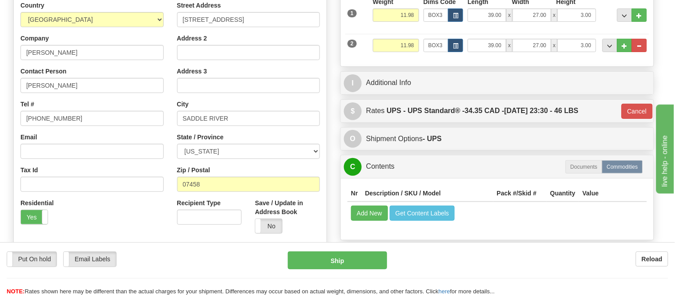
click at [607, 148] on body "Training Course Close Toggle navigation Settings Shipping Preferences New Recip…" at bounding box center [337, 0] width 675 height 296
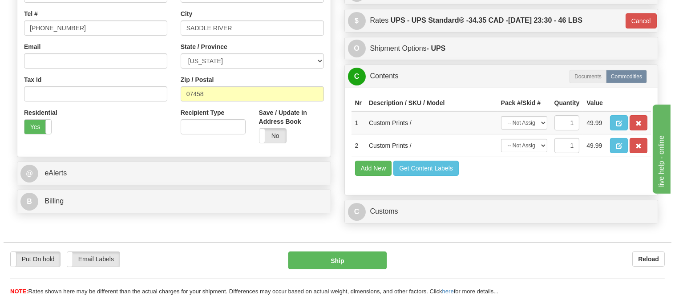
scroll to position [296, 0]
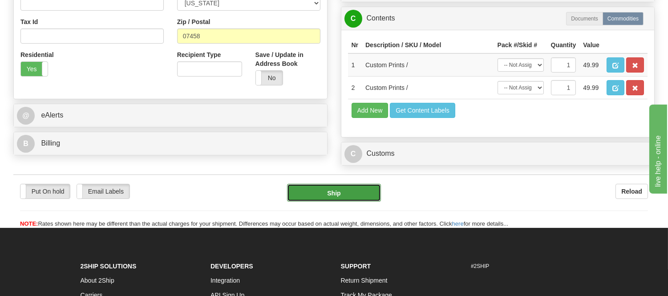
click at [368, 202] on button "Ship" at bounding box center [333, 193] width 93 height 18
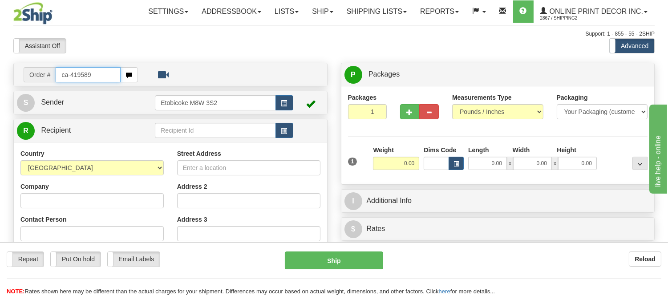
type input "ca-419589"
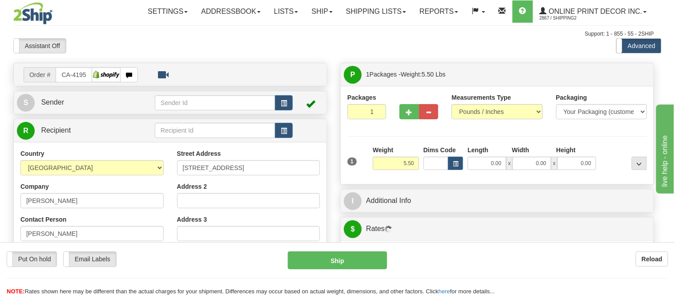
type input "[GEOGRAPHIC_DATA]"
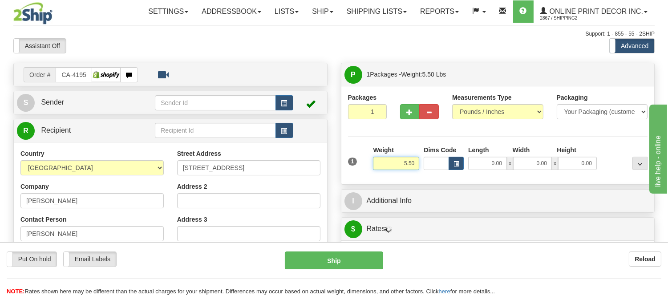
drag, startPoint x: 417, startPoint y: 163, endPoint x: 379, endPoint y: 170, distance: 38.9
click at [379, 170] on input "5.50" at bounding box center [396, 163] width 46 height 13
type input "11.98"
click at [454, 158] on button "button" at bounding box center [456, 163] width 15 height 13
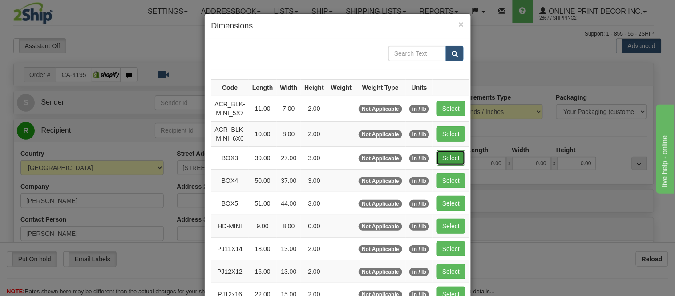
click at [448, 156] on button "Select" at bounding box center [451, 157] width 29 height 15
type input "BOX3"
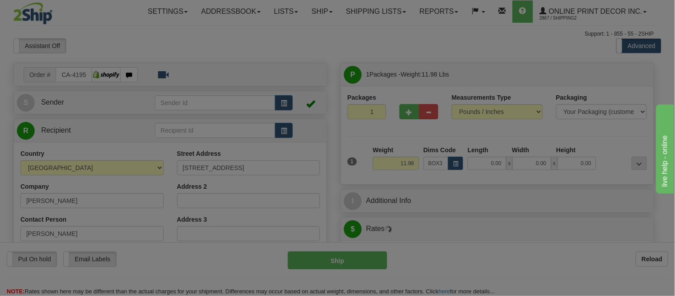
type input "39.00"
type input "27.00"
type input "3.00"
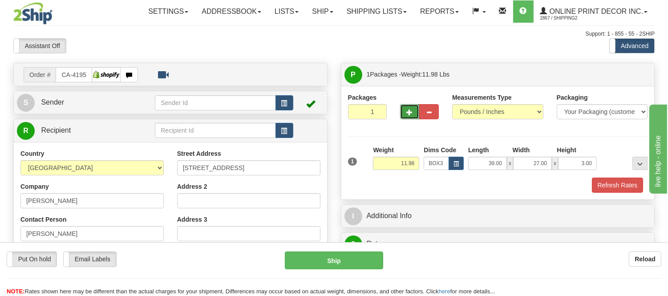
click at [410, 117] on button "button" at bounding box center [410, 111] width 20 height 15
radio input "true"
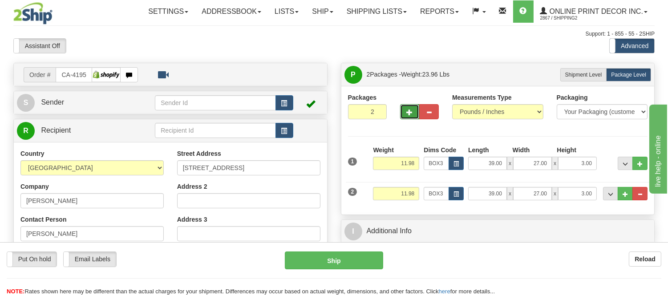
click at [410, 117] on button "button" at bounding box center [410, 111] width 20 height 15
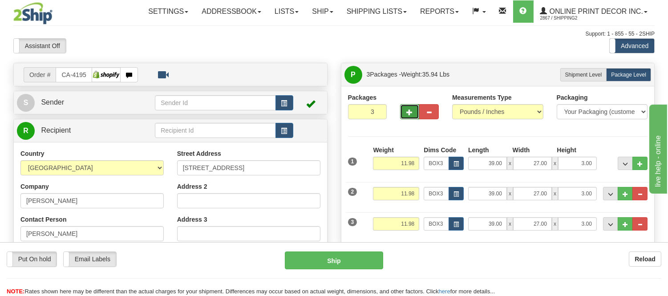
click at [410, 117] on button "button" at bounding box center [410, 111] width 20 height 15
type input "5"
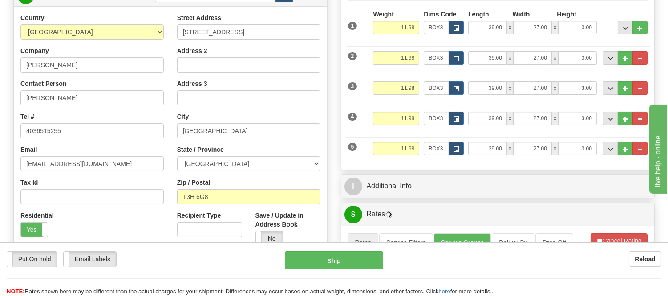
scroll to position [148, 0]
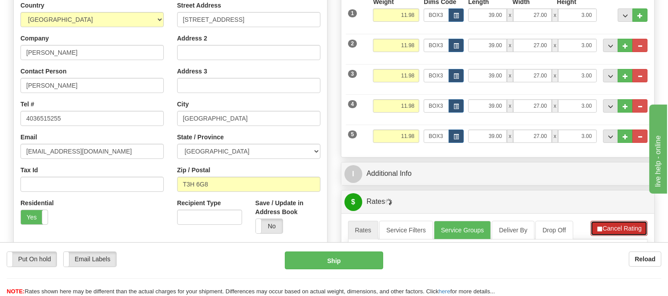
click at [633, 232] on button "Cancel Rating" at bounding box center [619, 228] width 57 height 15
click at [633, 232] on button "Refresh Rates" at bounding box center [618, 228] width 57 height 15
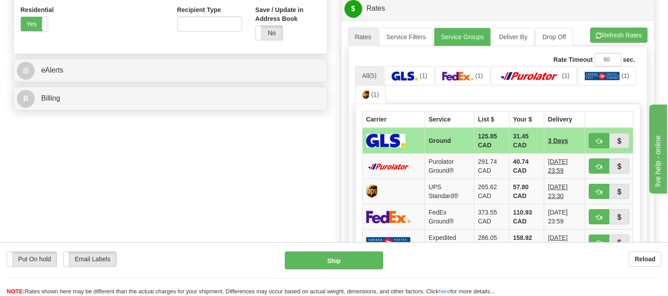
scroll to position [346, 0]
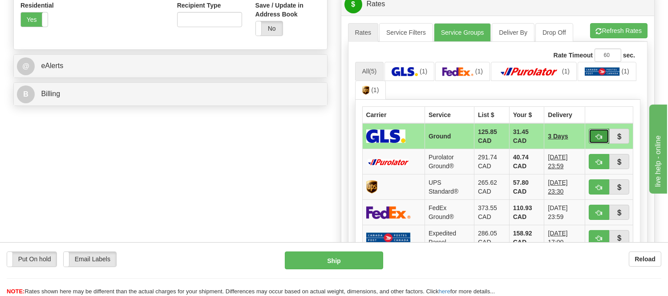
click at [596, 134] on span "button" at bounding box center [599, 137] width 6 height 6
type input "1"
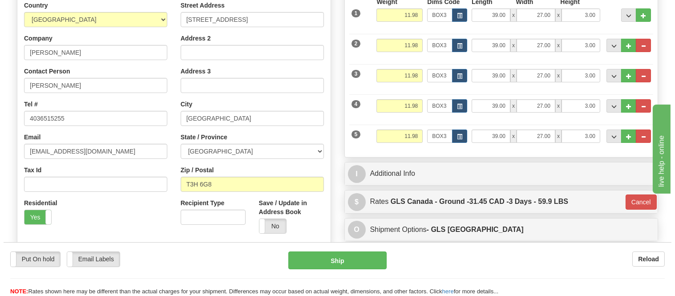
scroll to position [99, 0]
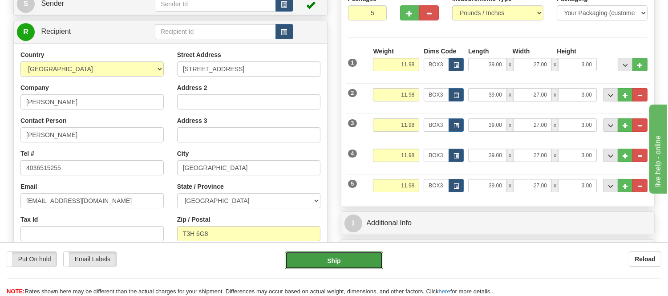
click at [369, 257] on button "Ship" at bounding box center [334, 260] width 98 height 18
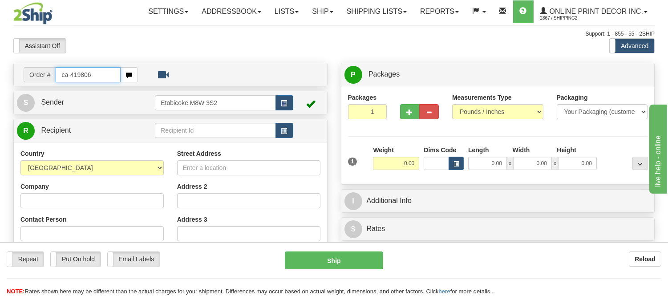
type input "ca-419806"
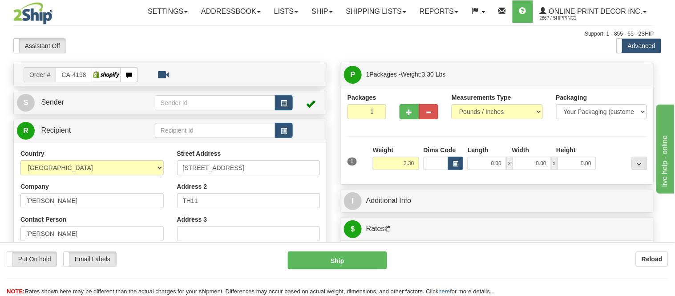
type input "[GEOGRAPHIC_DATA]"
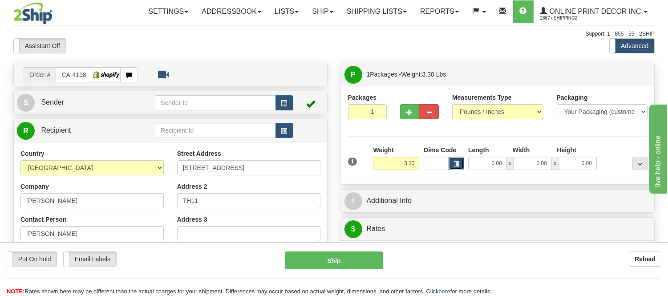
click at [459, 164] on button "button" at bounding box center [456, 163] width 15 height 13
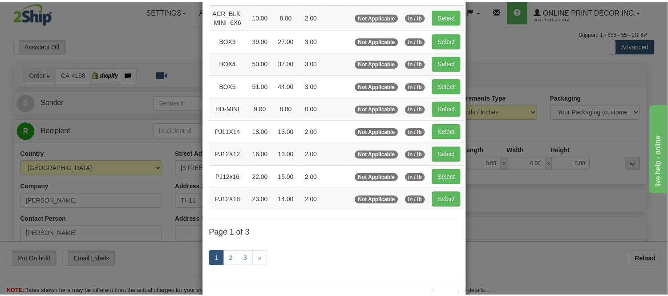
scroll to position [148, 0]
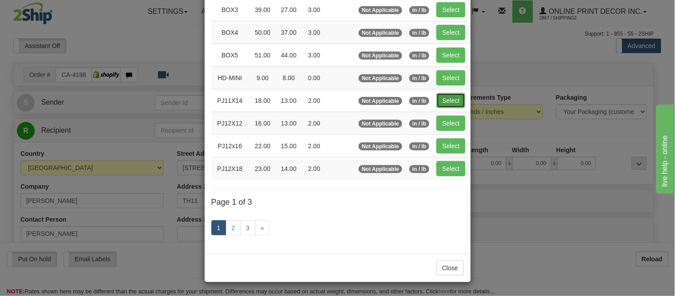
click at [443, 101] on button "Select" at bounding box center [451, 100] width 29 height 15
type input "PJ11X14"
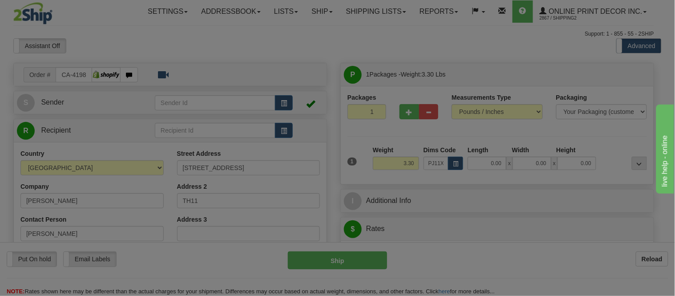
type input "18.00"
type input "13.00"
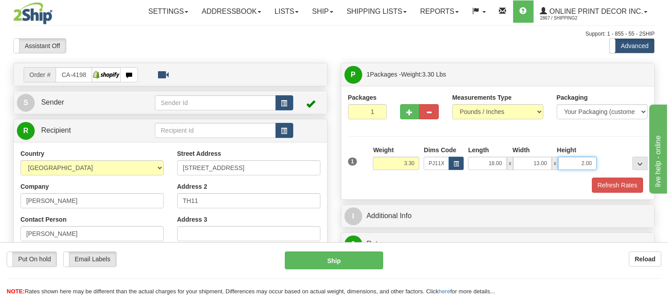
drag, startPoint x: 595, startPoint y: 158, endPoint x: 565, endPoint y: 175, distance: 34.1
click at [565, 175] on div "1 Weight 3.30 Dims Code x x" at bounding box center [498, 162] width 304 height 32
click button "Delete" at bounding box center [0, 0] width 0 height 0
type input "6.00"
drag, startPoint x: 416, startPoint y: 163, endPoint x: 385, endPoint y: 176, distance: 33.6
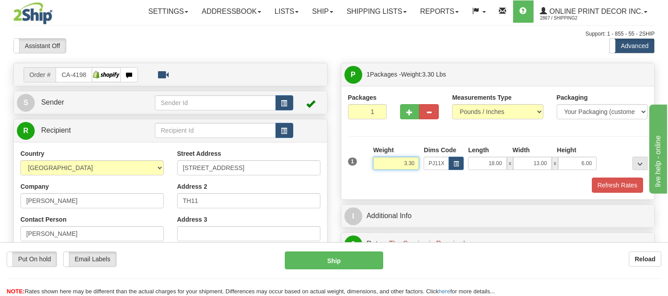
click at [385, 176] on div "Weight 3.30" at bounding box center [396, 161] width 51 height 31
type input "4.98"
click at [634, 188] on button "Refresh Rates" at bounding box center [617, 185] width 51 height 15
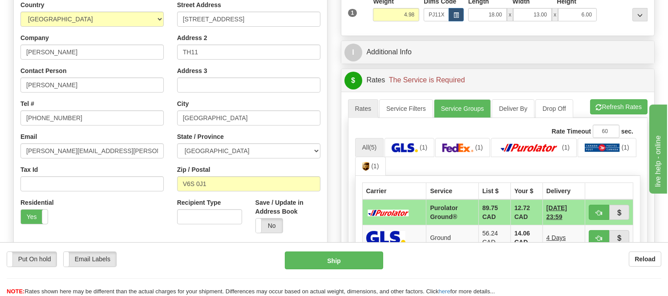
scroll to position [198, 0]
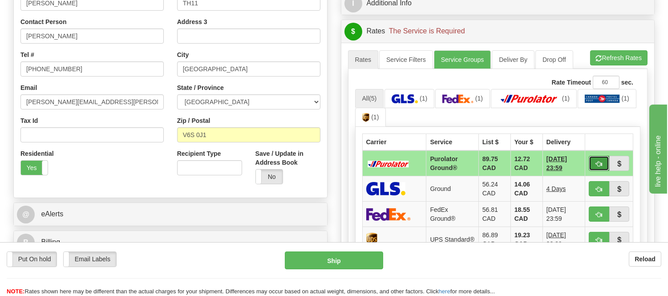
click at [598, 163] on span "button" at bounding box center [599, 164] width 6 height 6
type input "260"
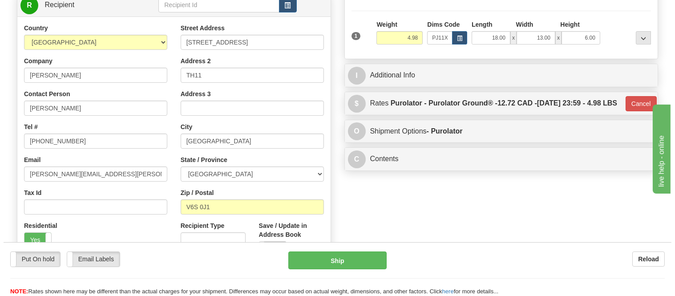
scroll to position [49, 0]
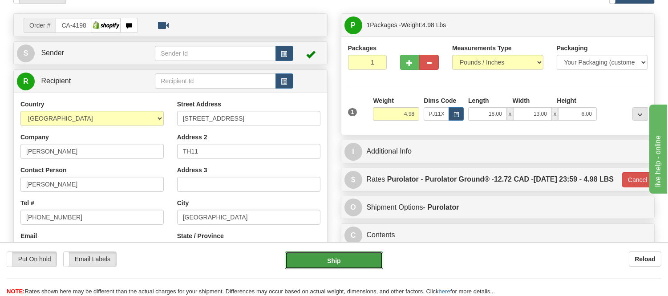
click at [326, 263] on button "Ship" at bounding box center [334, 260] width 98 height 18
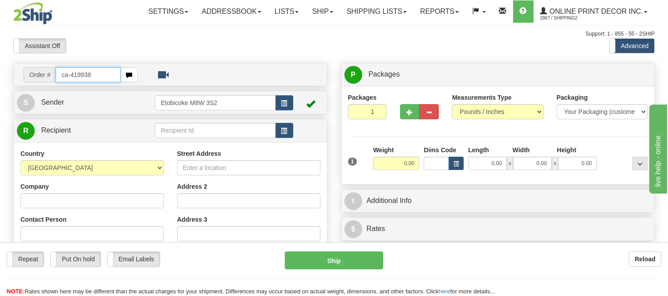
type input "ca-419938"
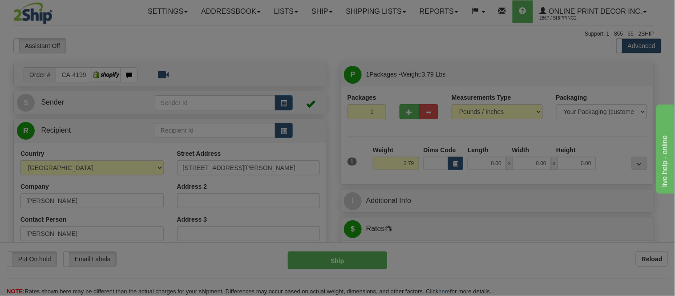
type input "FREDERICTON"
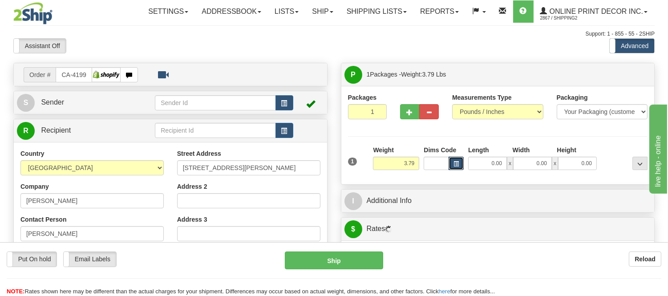
click at [457, 166] on span "button" at bounding box center [455, 164] width 5 height 5
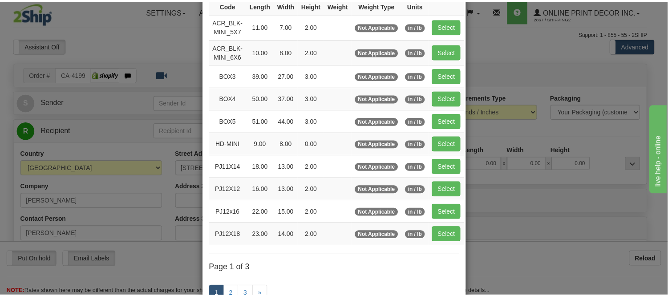
scroll to position [99, 0]
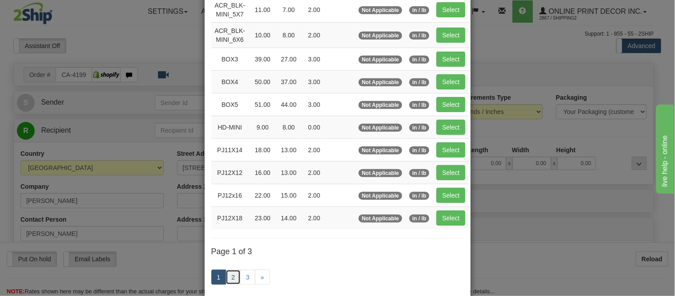
click at [230, 273] on link "2" at bounding box center [233, 277] width 15 height 15
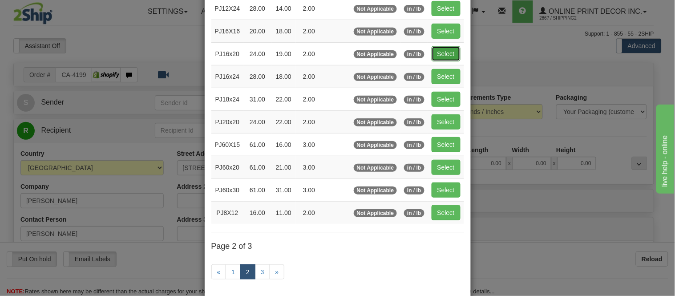
click at [434, 53] on button "Select" at bounding box center [446, 53] width 29 height 15
type input "PJ16x20"
type input "24.00"
type input "19.00"
type input "2.00"
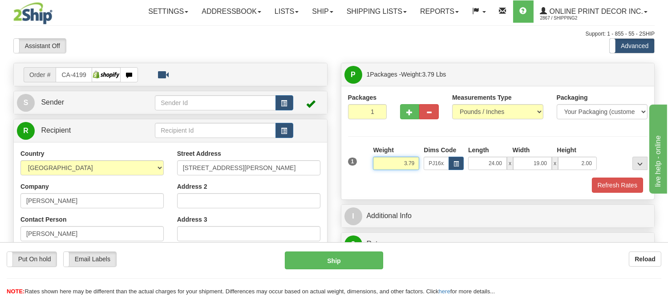
drag, startPoint x: 417, startPoint y: 162, endPoint x: 380, endPoint y: 167, distance: 36.8
click at [380, 167] on input "3.79" at bounding box center [396, 163] width 46 height 13
drag, startPoint x: 416, startPoint y: 163, endPoint x: 388, endPoint y: 174, distance: 30.2
click at [388, 174] on div "Weight 6.98" at bounding box center [396, 161] width 51 height 31
type input "8.98"
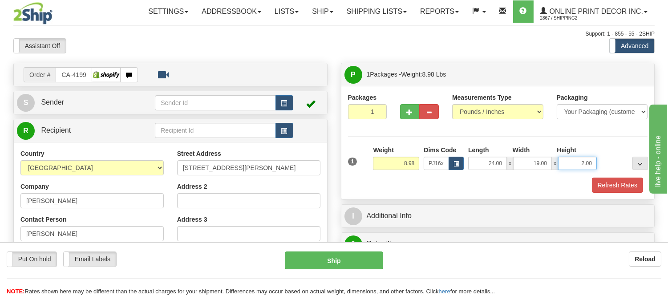
drag, startPoint x: 593, startPoint y: 163, endPoint x: 566, endPoint y: 165, distance: 27.7
click at [566, 165] on input "2.00" at bounding box center [577, 163] width 39 height 13
click button "Delete" at bounding box center [0, 0] width 0 height 0
type input "6.00"
click at [610, 183] on button "Refresh Rates" at bounding box center [617, 185] width 51 height 15
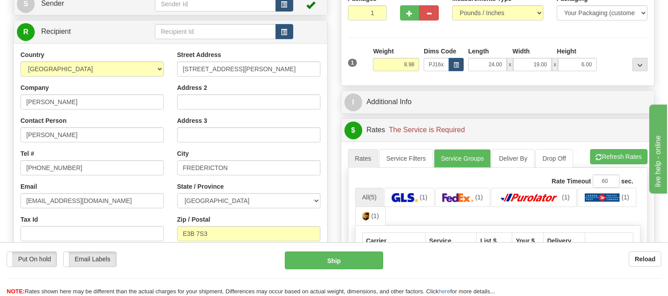
scroll to position [148, 0]
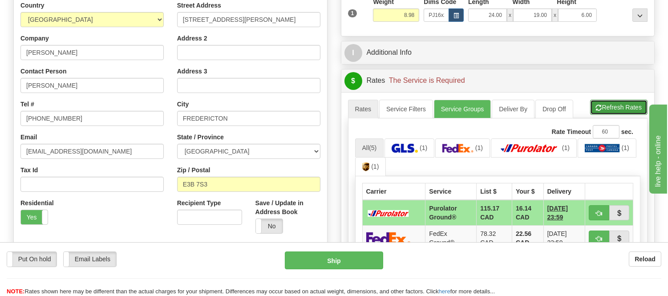
click at [612, 110] on button "Refresh Rates" at bounding box center [618, 107] width 57 height 15
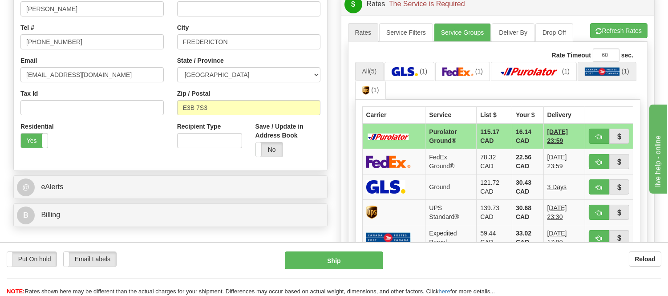
scroll to position [247, 0]
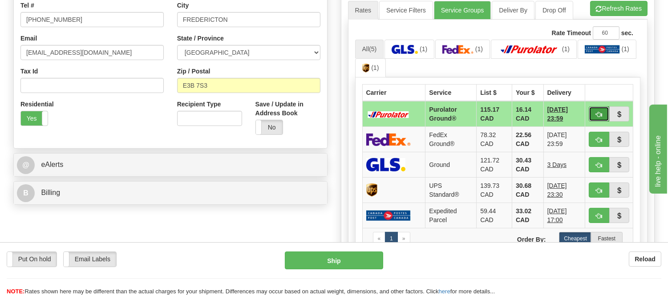
click at [601, 109] on button "button" at bounding box center [599, 113] width 20 height 15
type input "260"
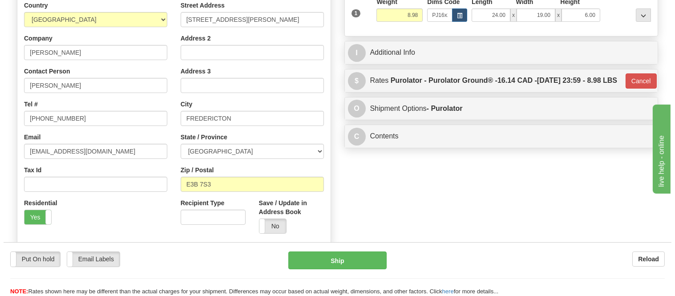
scroll to position [49, 0]
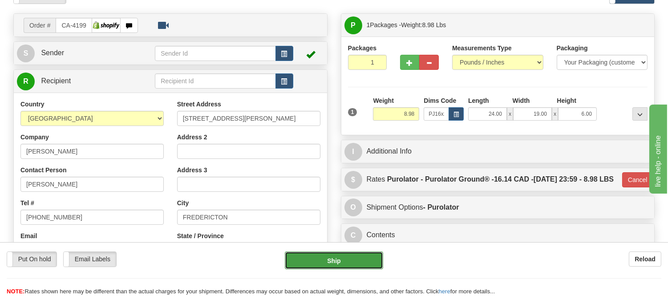
click at [371, 256] on button "Ship" at bounding box center [334, 260] width 98 height 18
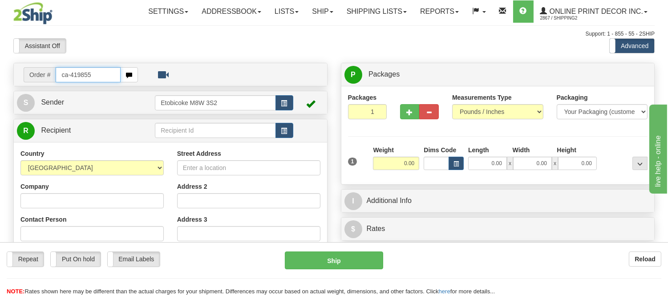
type input "ca-419855"
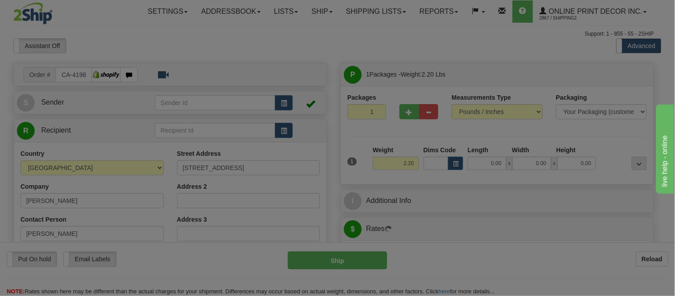
type input "YORK"
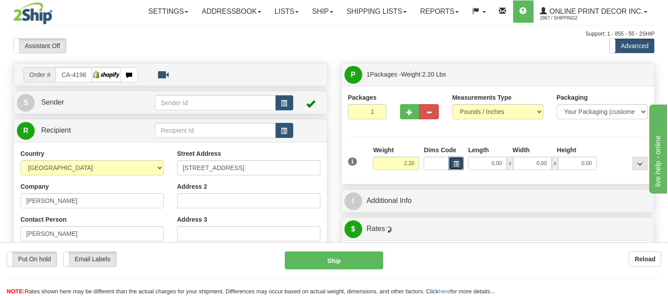
click at [458, 163] on span "button" at bounding box center [455, 164] width 5 height 5
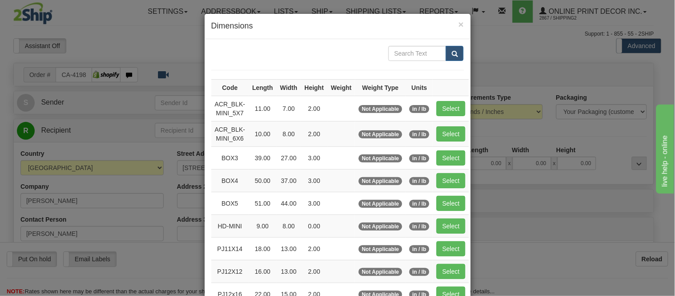
scroll to position [148, 0]
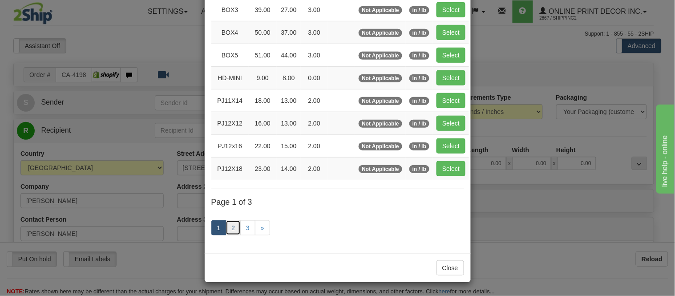
click at [227, 231] on link "2" at bounding box center [233, 227] width 15 height 15
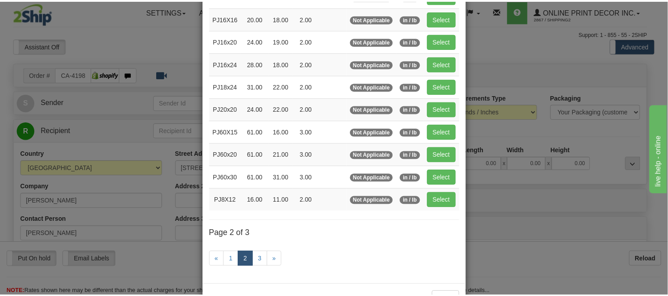
scroll to position [95, 0]
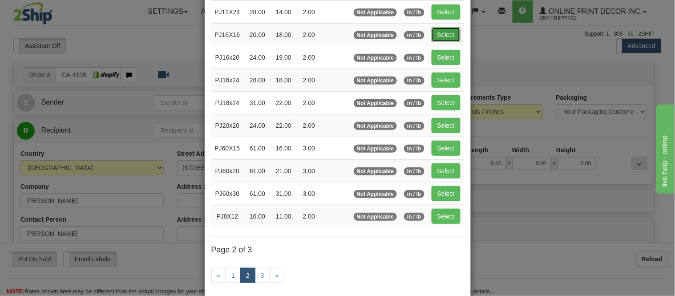
click at [435, 31] on button "Select" at bounding box center [446, 34] width 29 height 15
type input "PJ16X16"
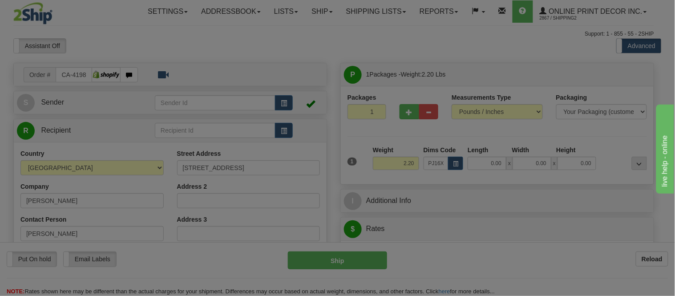
type input "20.00"
type input "18.00"
type input "2.00"
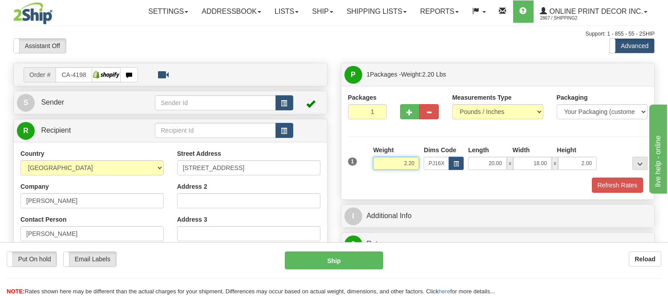
drag, startPoint x: 418, startPoint y: 164, endPoint x: 368, endPoint y: 164, distance: 50.7
click at [368, 164] on div "1 Weight 2.20 Dims Code x x" at bounding box center [498, 162] width 304 height 32
click button "Delete" at bounding box center [0, 0] width 0 height 0
type input "4.00"
drag, startPoint x: 593, startPoint y: 162, endPoint x: 566, endPoint y: 175, distance: 30.3
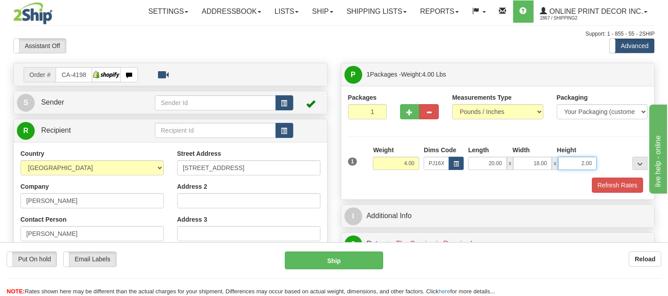
click at [566, 175] on div "1 Weight 4.00 Dims Code x x" at bounding box center [498, 162] width 304 height 32
click button "Delete" at bounding box center [0, 0] width 0 height 0
type input "4.00"
click at [607, 184] on button "Refresh Rates" at bounding box center [617, 185] width 51 height 15
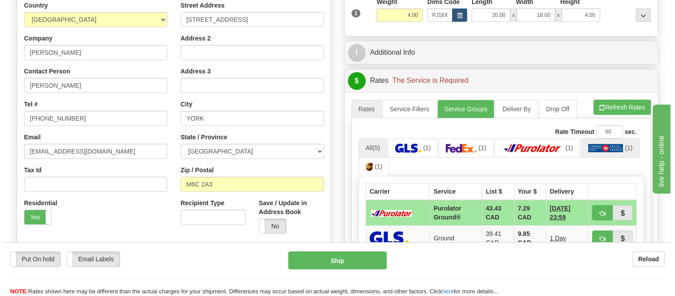
scroll to position [247, 0]
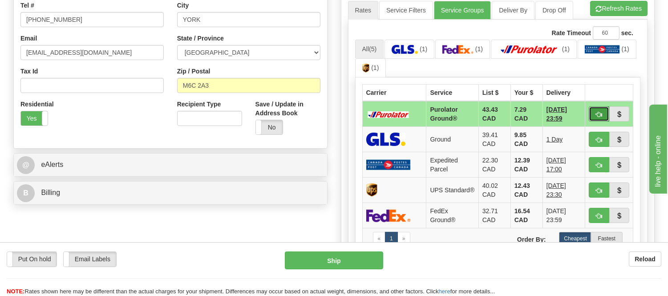
click at [599, 113] on span "button" at bounding box center [599, 115] width 6 height 6
type input "260"
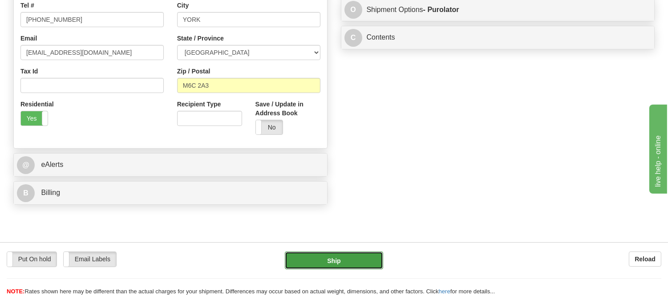
click at [337, 259] on button "Ship" at bounding box center [334, 260] width 98 height 18
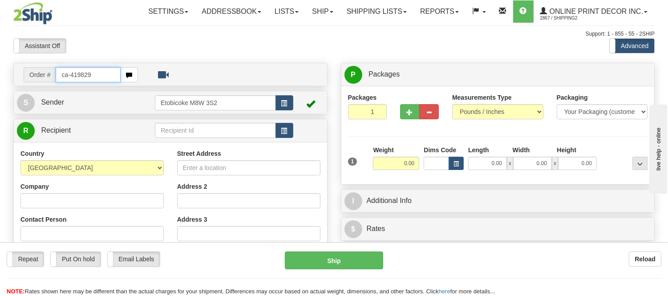
type input "ca-419829"
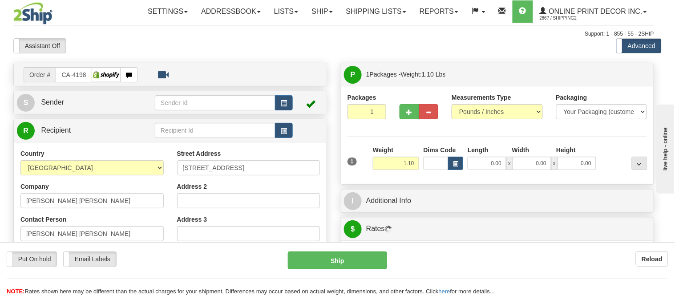
type input "ANTIGONISH"
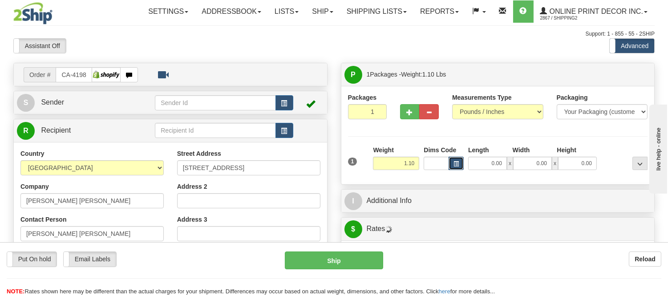
click at [451, 166] on button "button" at bounding box center [456, 163] width 15 height 13
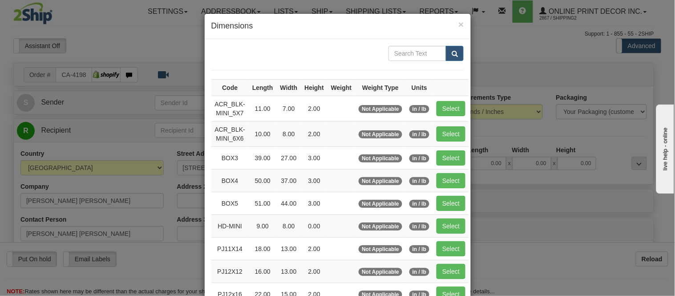
scroll to position [148, 0]
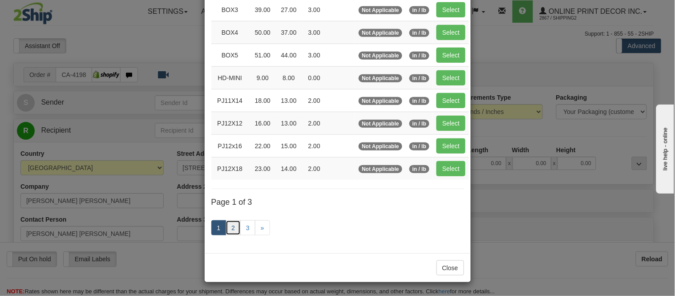
click at [235, 230] on link "2" at bounding box center [233, 227] width 15 height 15
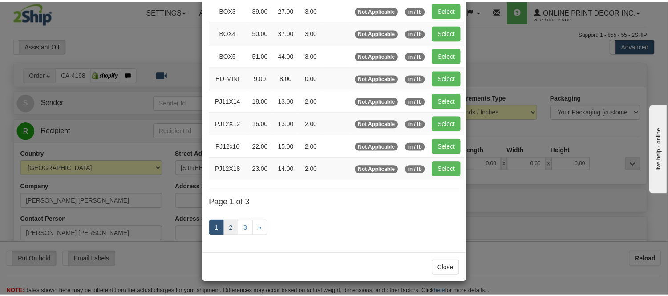
scroll to position [145, 0]
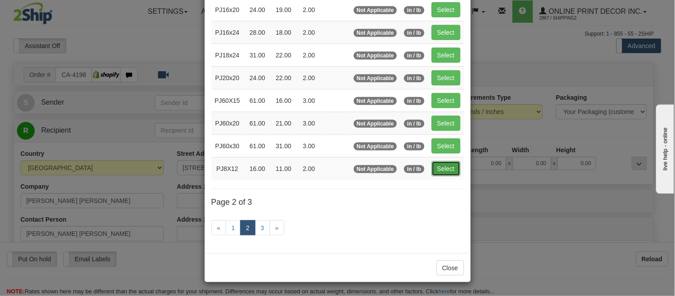
click at [442, 161] on button "Select" at bounding box center [446, 168] width 29 height 15
type input "PJ8X12"
type input "16.00"
type input "11.00"
type input "2.00"
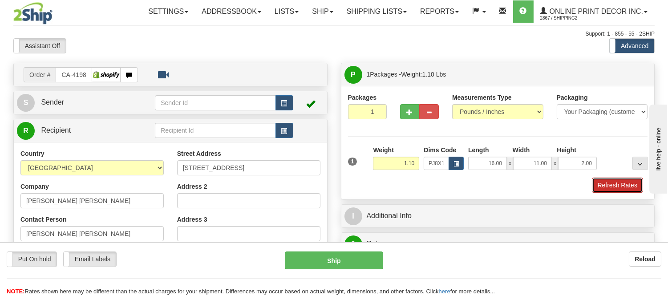
click at [614, 186] on button "Refresh Rates" at bounding box center [617, 185] width 51 height 15
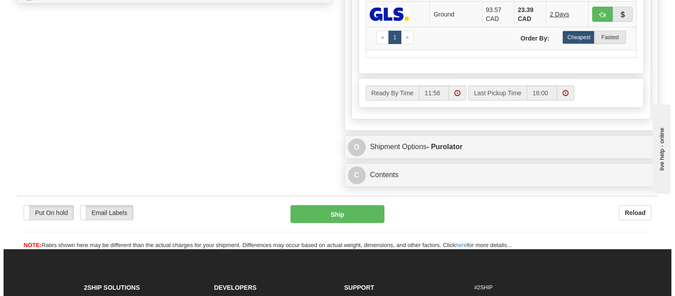
scroll to position [300, 0]
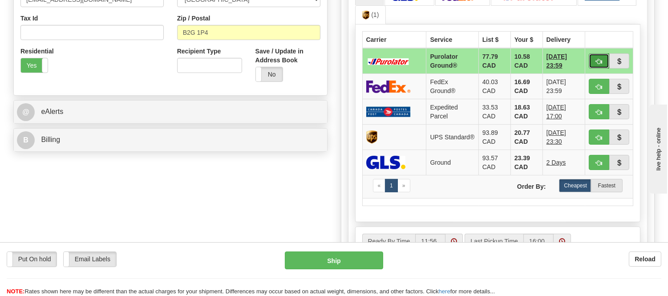
click at [597, 59] on span "button" at bounding box center [599, 62] width 6 height 6
type input "260"
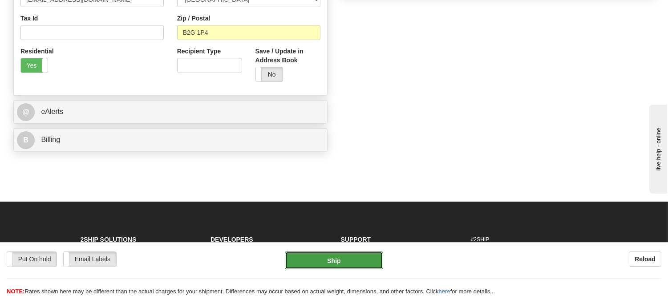
click at [314, 261] on button "Ship" at bounding box center [334, 260] width 98 height 18
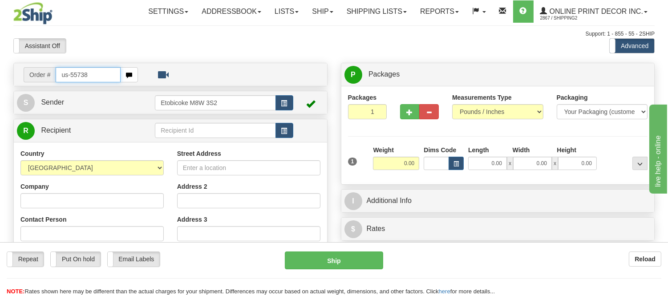
type input "us-55738"
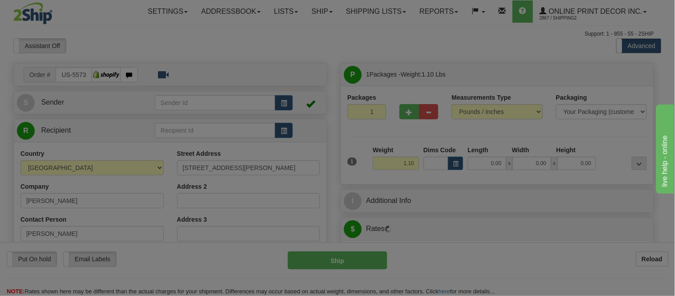
type input "MIDDLETOWN"
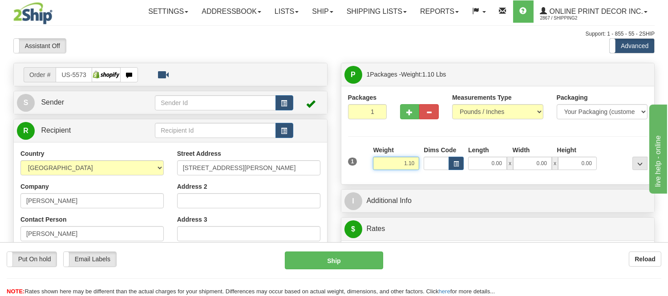
drag, startPoint x: 416, startPoint y: 165, endPoint x: 363, endPoint y: 161, distance: 52.6
click at [363, 161] on div "1 Weight 1.10 Dims Code 0.00" at bounding box center [498, 162] width 304 height 32
type input "4.98"
click at [454, 165] on span "button" at bounding box center [455, 164] width 5 height 5
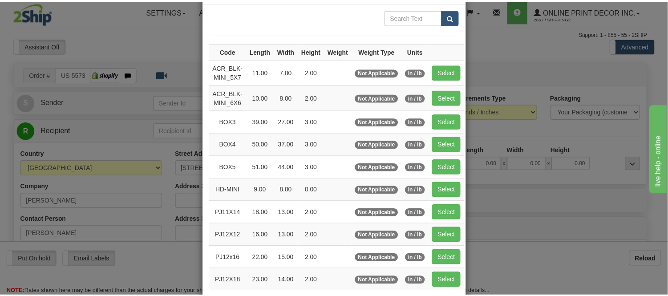
scroll to position [99, 0]
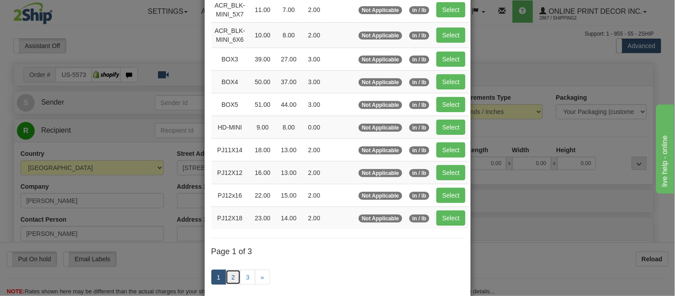
click at [230, 272] on link "2" at bounding box center [233, 277] width 15 height 15
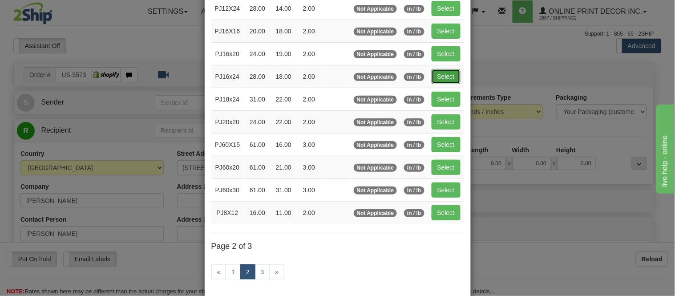
click at [436, 73] on button "Select" at bounding box center [446, 76] width 29 height 15
type input "PJ16x24"
type input "28.00"
type input "18.00"
type input "2.00"
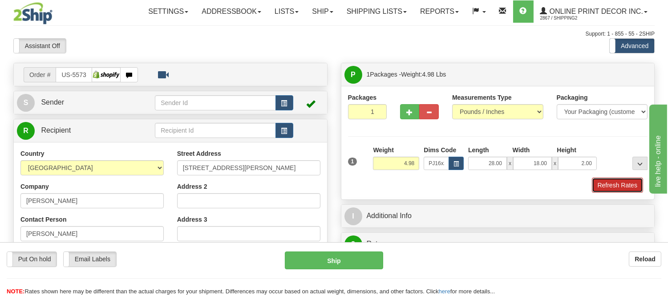
click at [602, 184] on button "Refresh Rates" at bounding box center [617, 185] width 51 height 15
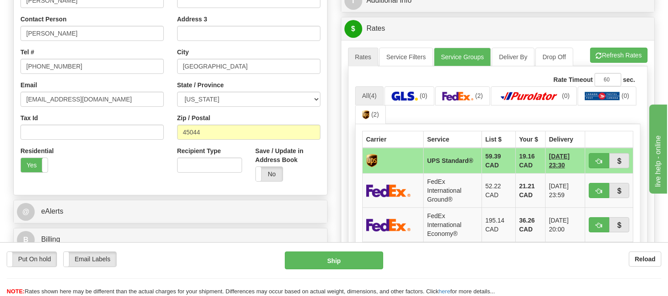
scroll to position [198, 0]
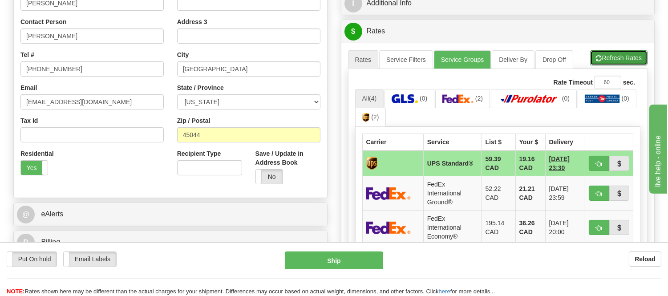
click at [603, 57] on button "Refresh Rates" at bounding box center [618, 57] width 57 height 15
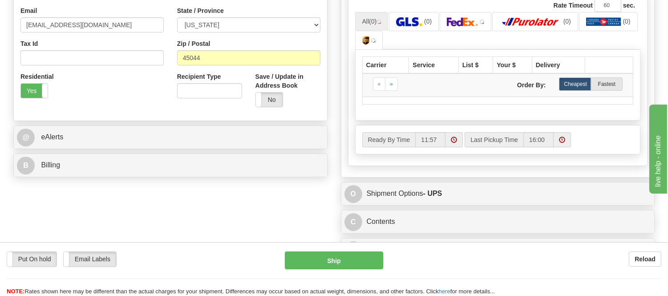
scroll to position [296, 0]
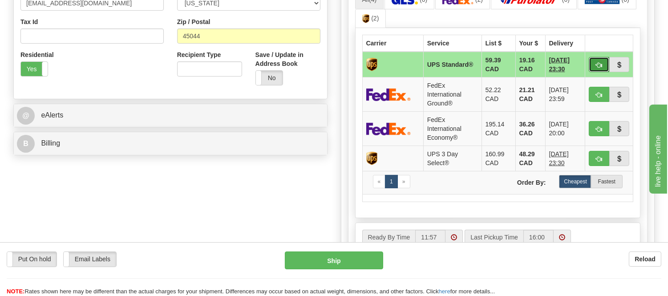
click at [593, 64] on button "button" at bounding box center [599, 64] width 20 height 15
type input "11"
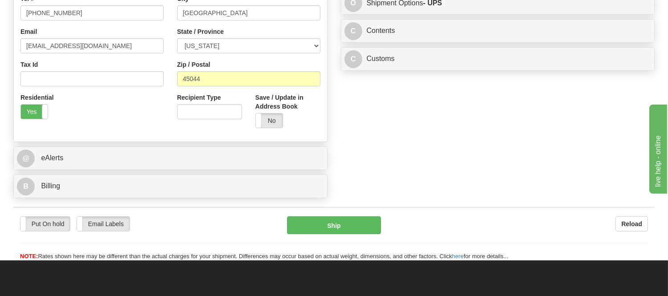
scroll to position [198, 0]
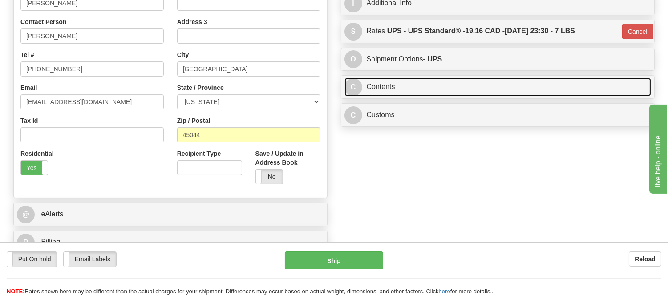
click at [539, 95] on link "C Contents" at bounding box center [497, 87] width 307 height 18
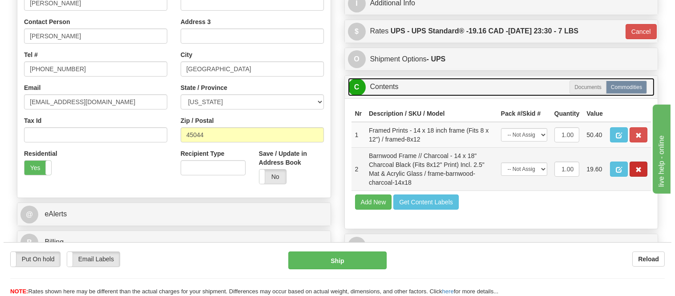
scroll to position [247, 0]
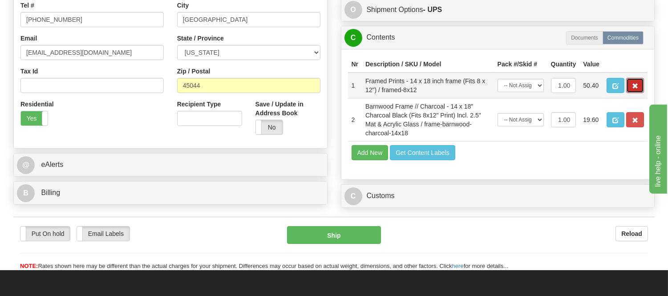
click at [632, 89] on span "button" at bounding box center [635, 86] width 6 height 6
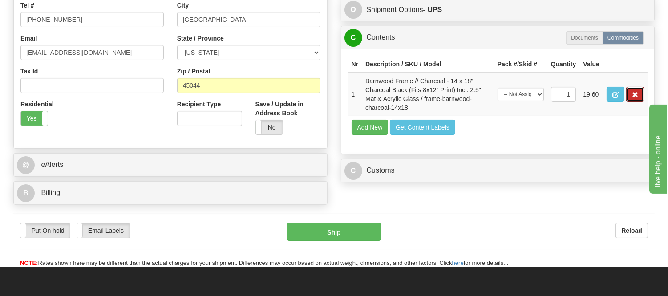
click at [632, 98] on span "button" at bounding box center [635, 95] width 6 height 6
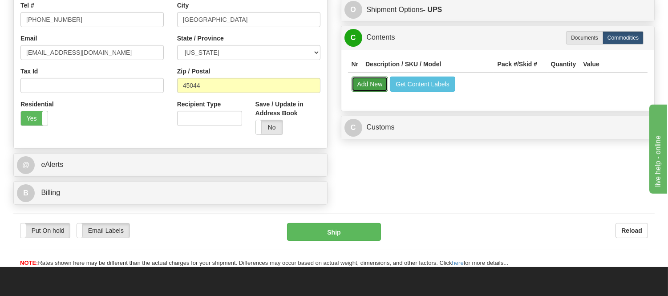
click at [368, 91] on button "Add New" at bounding box center [370, 84] width 37 height 15
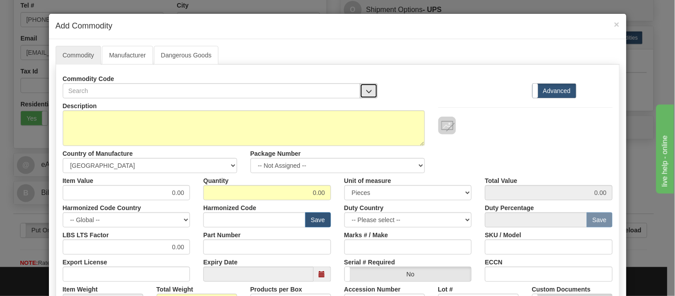
click at [369, 93] on button "button" at bounding box center [369, 90] width 18 height 15
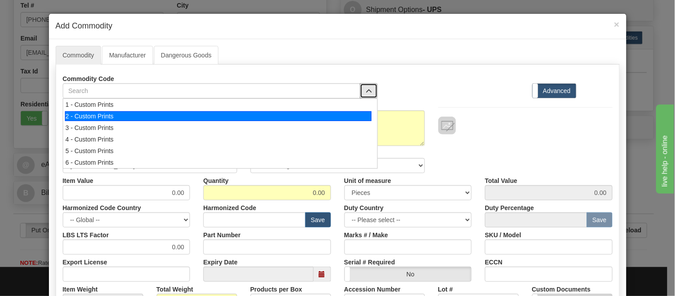
click at [368, 115] on li "2 - Custom Prints" at bounding box center [220, 116] width 314 height 12
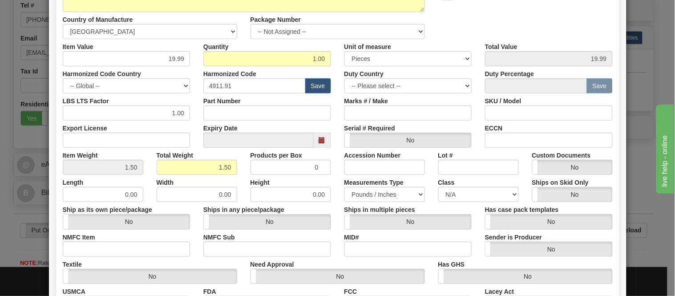
scroll to position [210, 0]
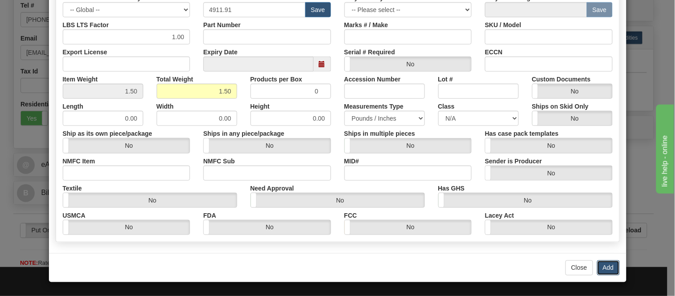
click at [610, 268] on button "Add" at bounding box center [608, 267] width 23 height 15
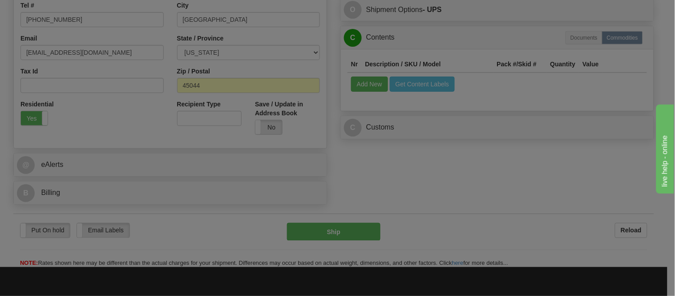
scroll to position [0, 0]
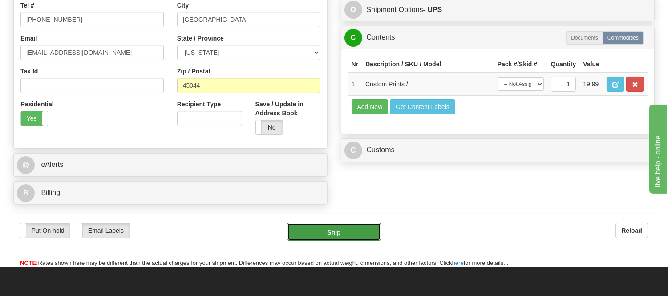
click at [308, 231] on button "Ship" at bounding box center [333, 232] width 93 height 18
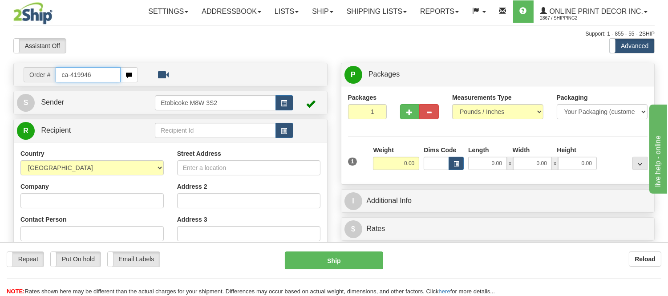
type input "ca-419946"
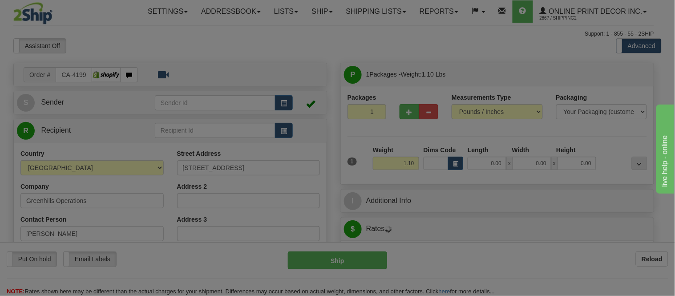
type input "SPARWOOD"
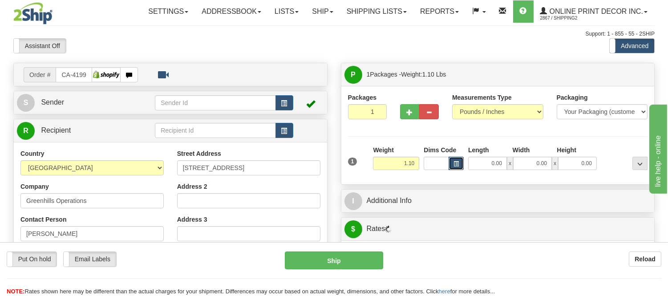
click at [454, 162] on span "button" at bounding box center [455, 164] width 5 height 5
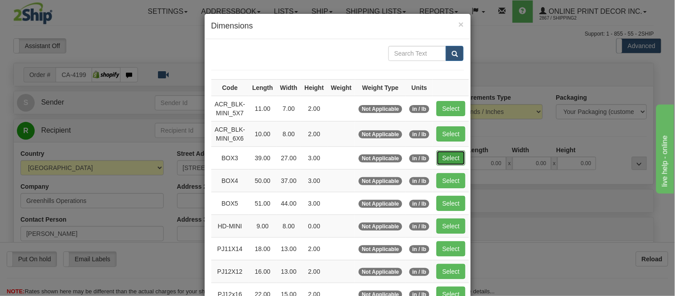
click at [441, 158] on button "Select" at bounding box center [451, 157] width 29 height 15
type input "BOX3"
type input "39.00"
type input "27.00"
type input "3.00"
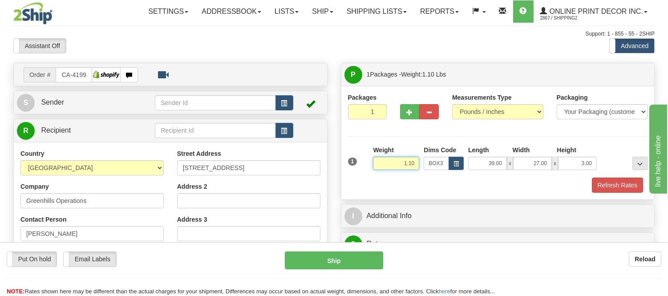
drag, startPoint x: 415, startPoint y: 160, endPoint x: 389, endPoint y: 172, distance: 28.9
click at [389, 172] on div "Weight 1.10" at bounding box center [396, 161] width 51 height 31
type input "7.98"
click at [611, 186] on button "Refresh Rates" at bounding box center [617, 185] width 51 height 15
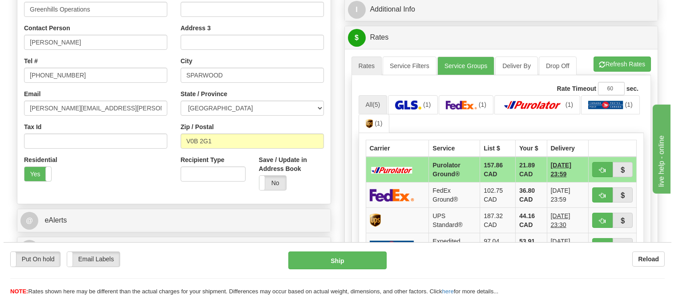
scroll to position [247, 0]
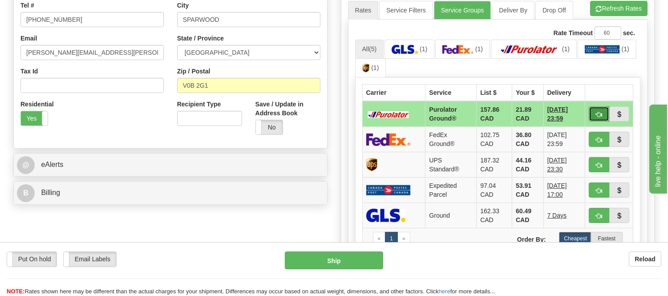
click at [596, 116] on span "button" at bounding box center [599, 115] width 6 height 6
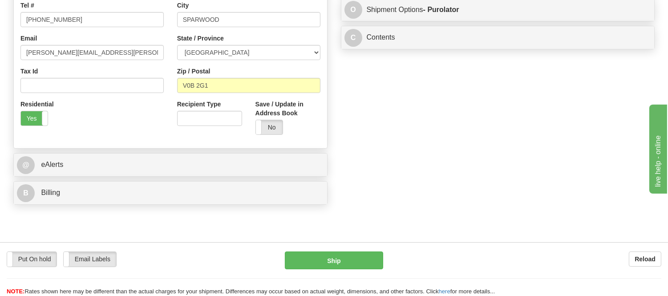
type input "260"
click at [369, 255] on button "Ship" at bounding box center [334, 260] width 98 height 18
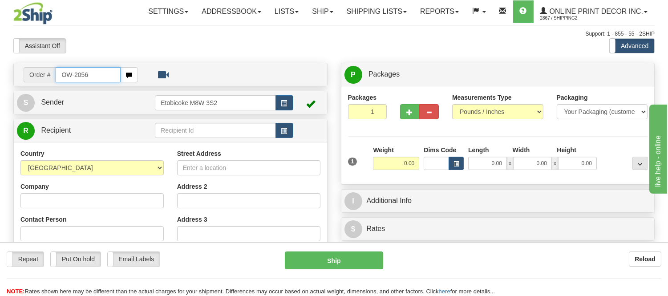
type input "OW-2056"
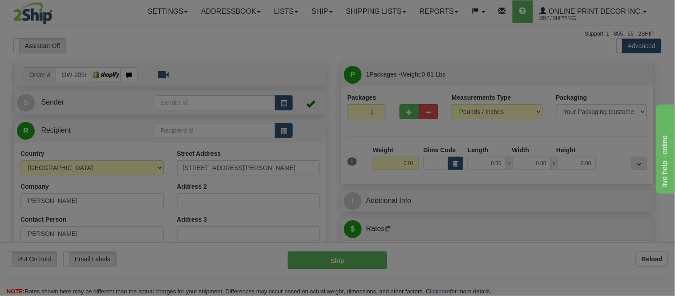
type input "[GEOGRAPHIC_DATA]"
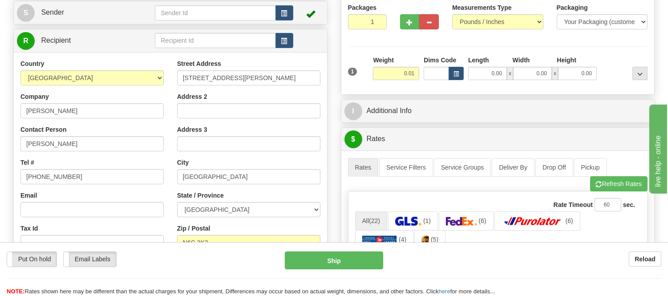
scroll to position [99, 0]
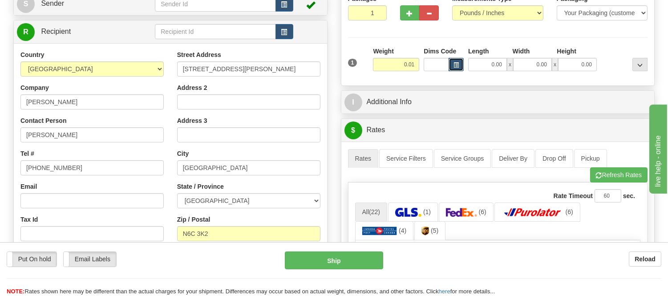
click at [455, 60] on button "button" at bounding box center [456, 64] width 15 height 13
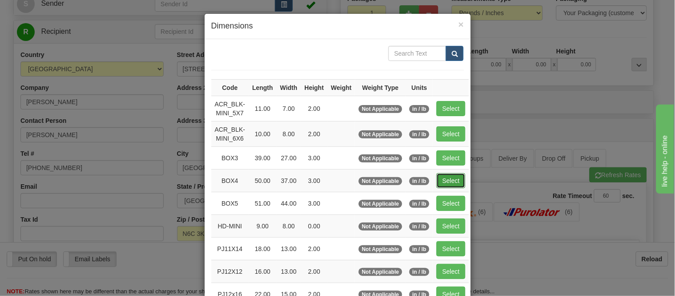
click at [439, 174] on button "Select" at bounding box center [451, 180] width 29 height 15
type input "BOX4"
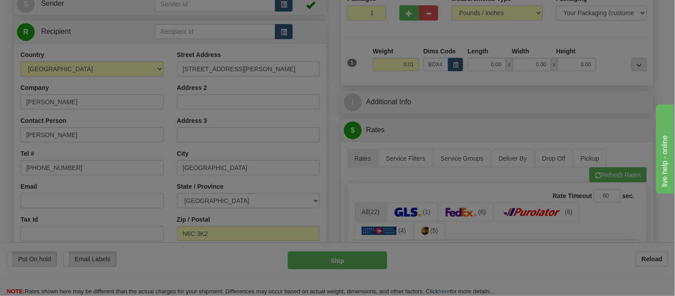
type input "50.00"
type input "37.00"
type input "3.00"
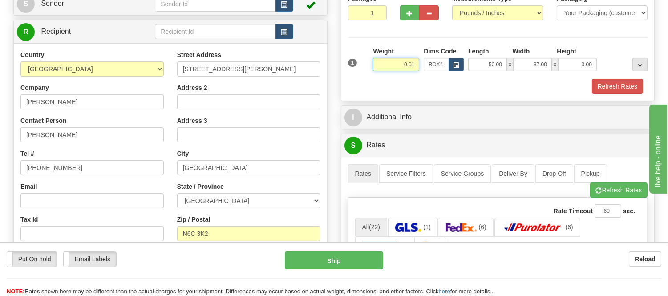
drag, startPoint x: 417, startPoint y: 63, endPoint x: 378, endPoint y: 74, distance: 39.9
click at [378, 74] on div "Weight 0.01" at bounding box center [396, 62] width 51 height 31
type input "13.98"
click at [611, 82] on button "Refresh Rates" at bounding box center [617, 86] width 51 height 15
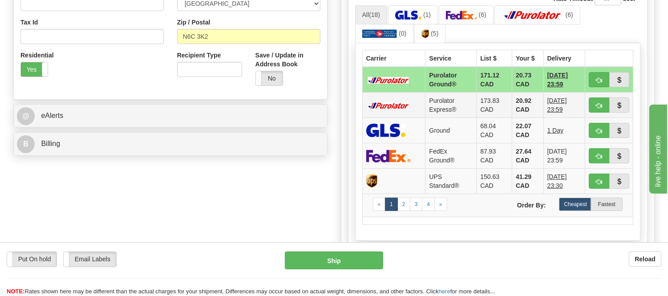
scroll to position [296, 0]
click at [598, 77] on span "button" at bounding box center [599, 80] width 6 height 6
type input "260"
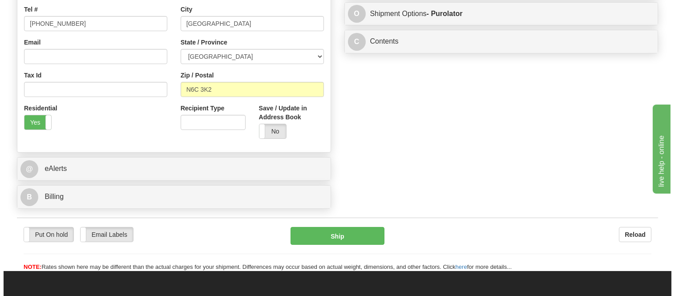
scroll to position [247, 0]
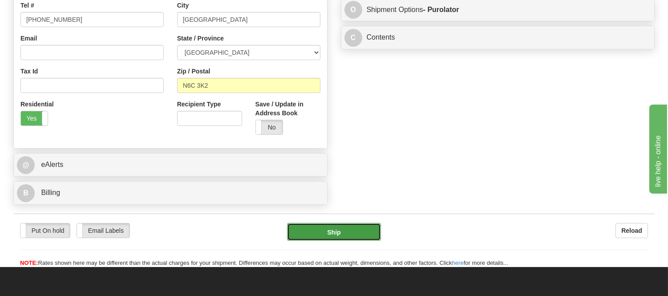
click at [322, 239] on button "Ship" at bounding box center [333, 232] width 93 height 18
